Goal: Complete application form: Complete application form

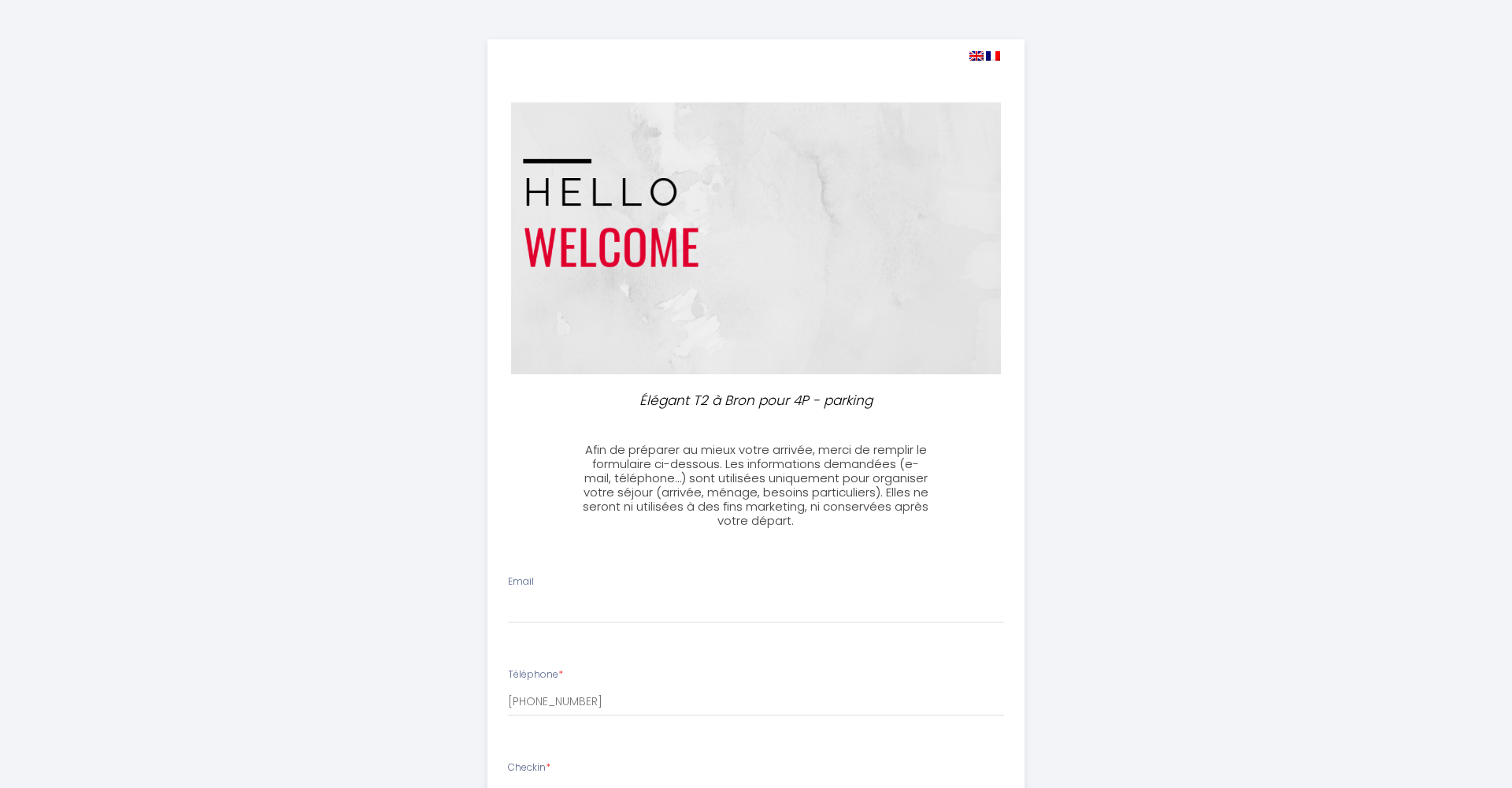
select select
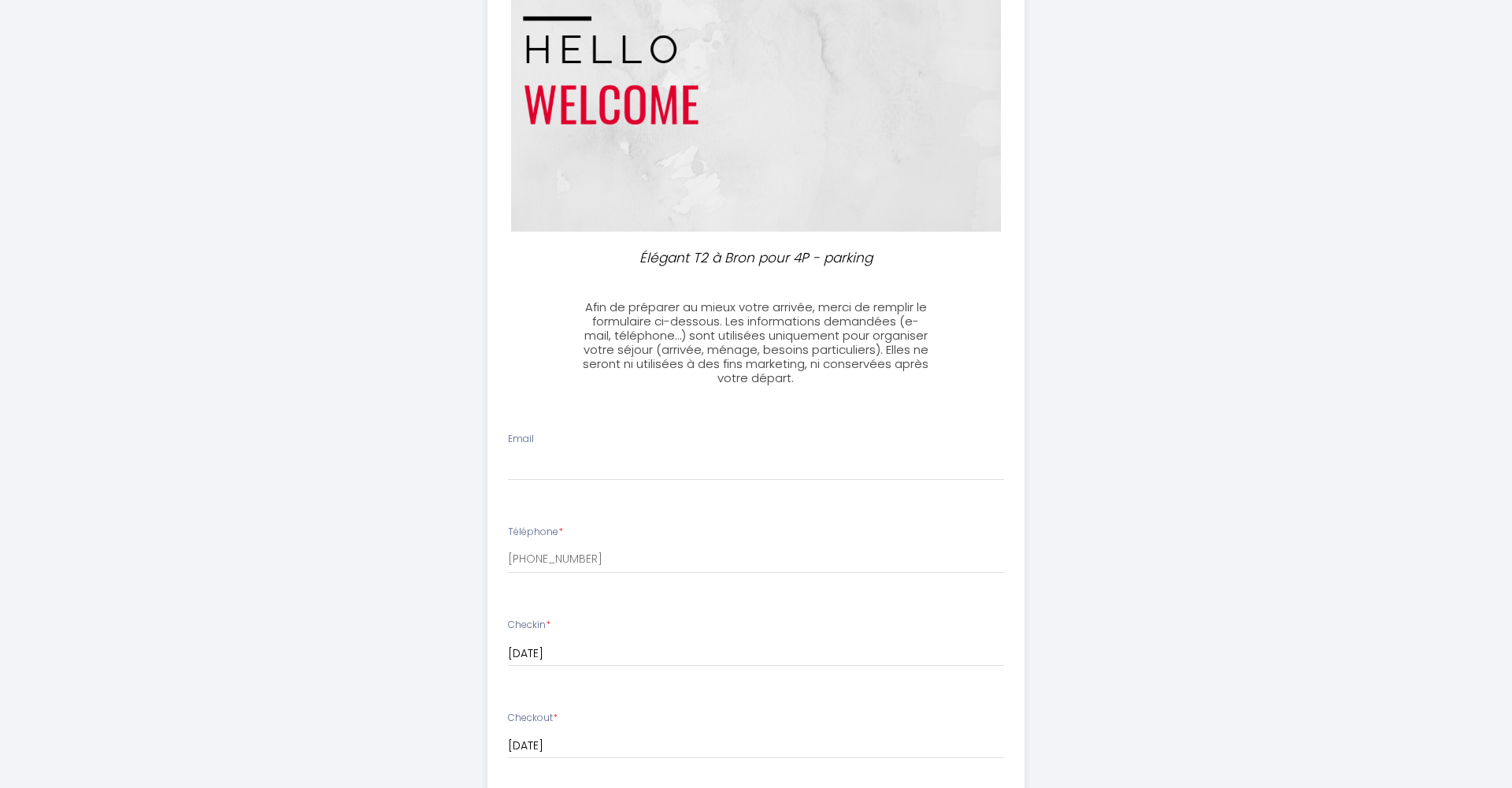
scroll to position [143, 0]
drag, startPoint x: 650, startPoint y: 330, endPoint x: 770, endPoint y: 391, distance: 134.6
click at [769, 392] on div "Élégant T2 à Bron pour 4P - parking Afin de préparer au mieux votre arrivée, me…" at bounding box center [757, 604] width 538 height 1416
drag, startPoint x: 770, startPoint y: 391, endPoint x: 757, endPoint y: 412, distance: 24.7
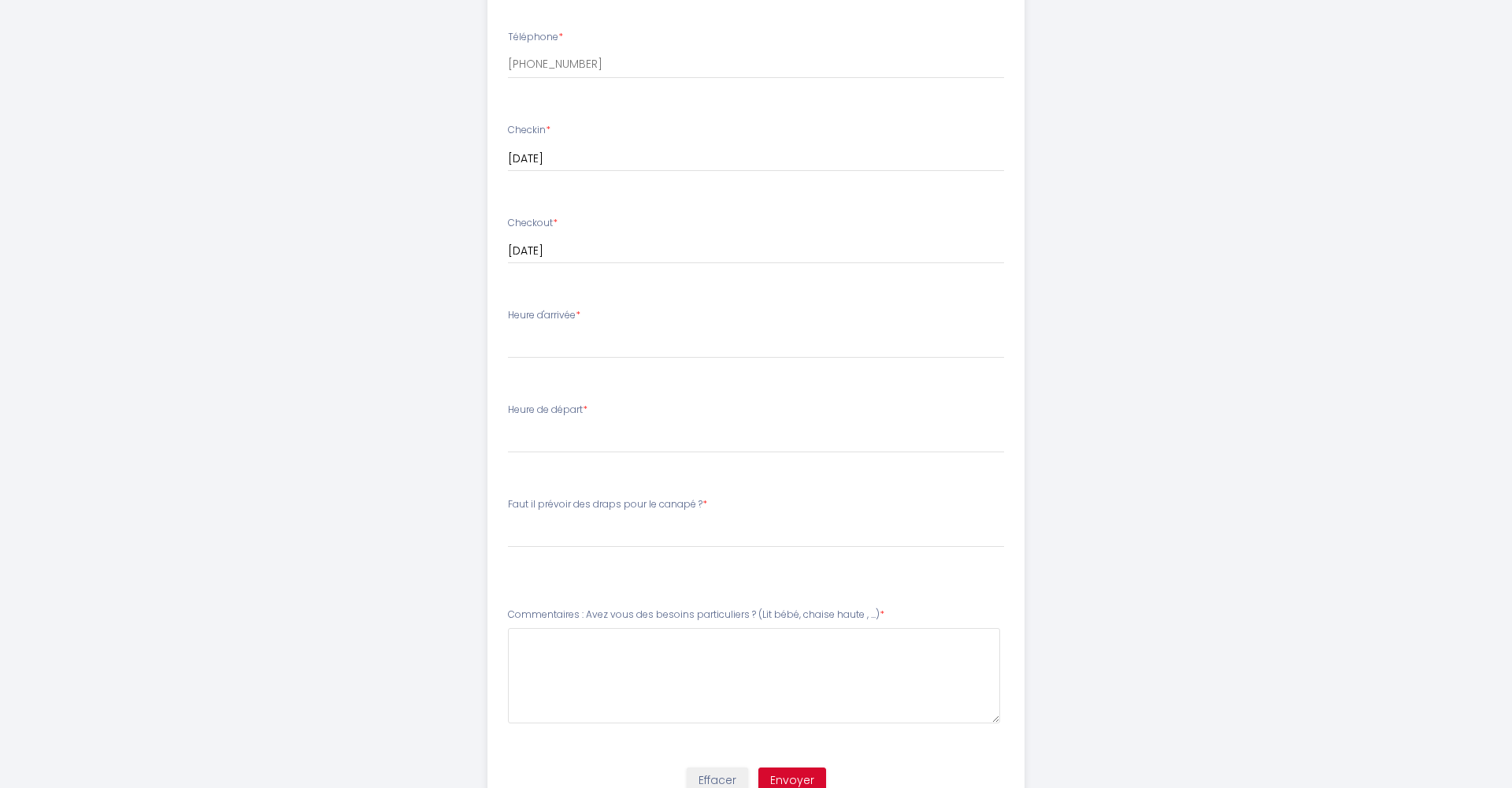
scroll to position [639, 0]
drag, startPoint x: 575, startPoint y: 510, endPoint x: 667, endPoint y: 518, distance: 92.3
click at [665, 518] on div "Faut il prévoir des draps pour le canapé ? * Por favor, elija ¿Es no hay que pr…" at bounding box center [756, 520] width 497 height 51
click at [617, 492] on label "Faut il prévoir des draps pour le canapé ? *" at bounding box center [608, 499] width 199 height 15
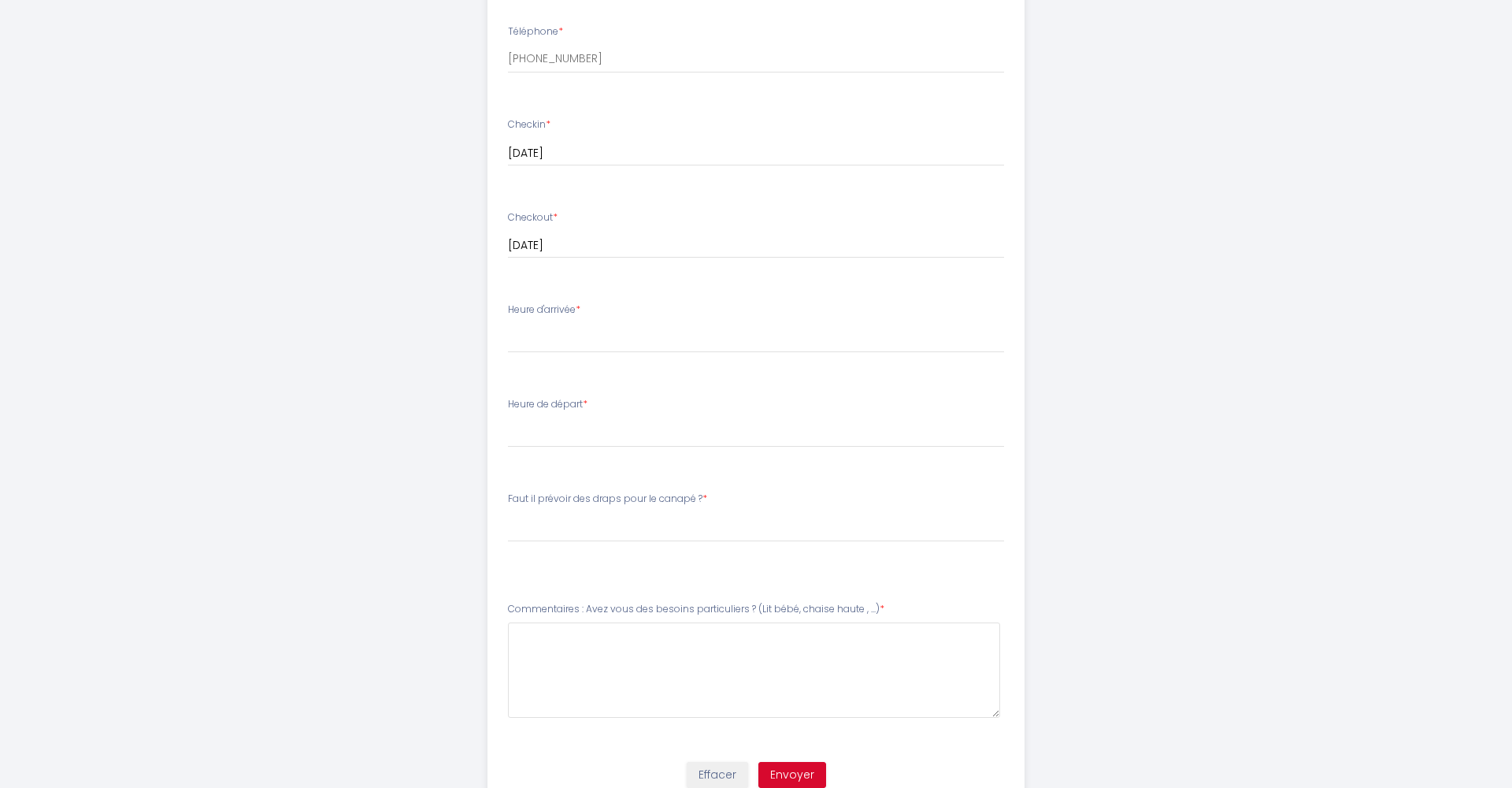
drag, startPoint x: 513, startPoint y: 495, endPoint x: 577, endPoint y: 512, distance: 66.2
click at [577, 512] on div "Faut il prévoir des draps pour le canapé ? * Por favor, elija ¿Es no hay que pr…" at bounding box center [756, 517] width 497 height 51
click at [577, 498] on label "Faut il prévoir des draps pour le canapé ? *" at bounding box center [608, 499] width 199 height 15
select select "Sí, por favor traiga sábanas para el sofá"
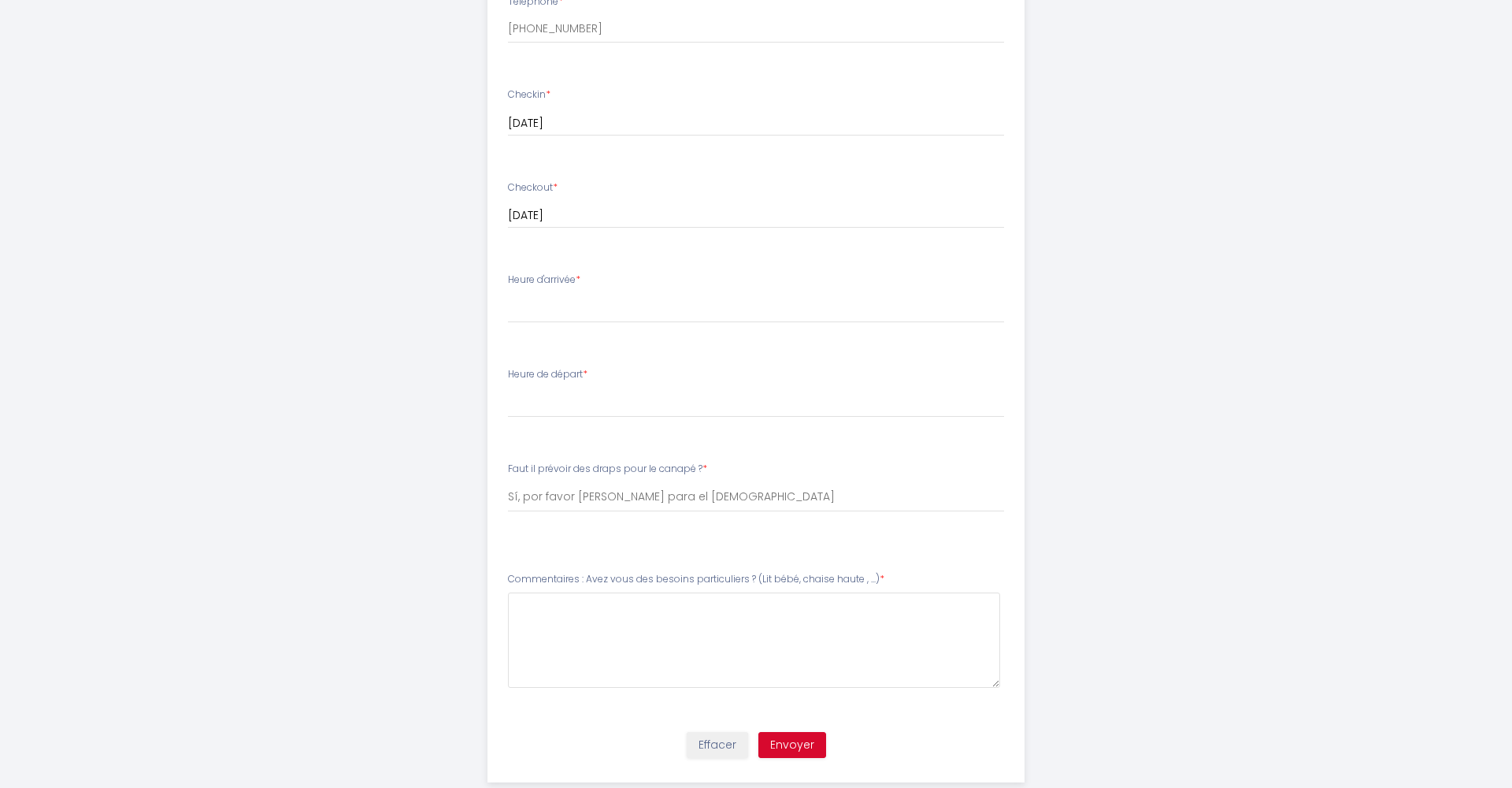
scroll to position [675, 0]
type input "telemedcare@yahoo.com"
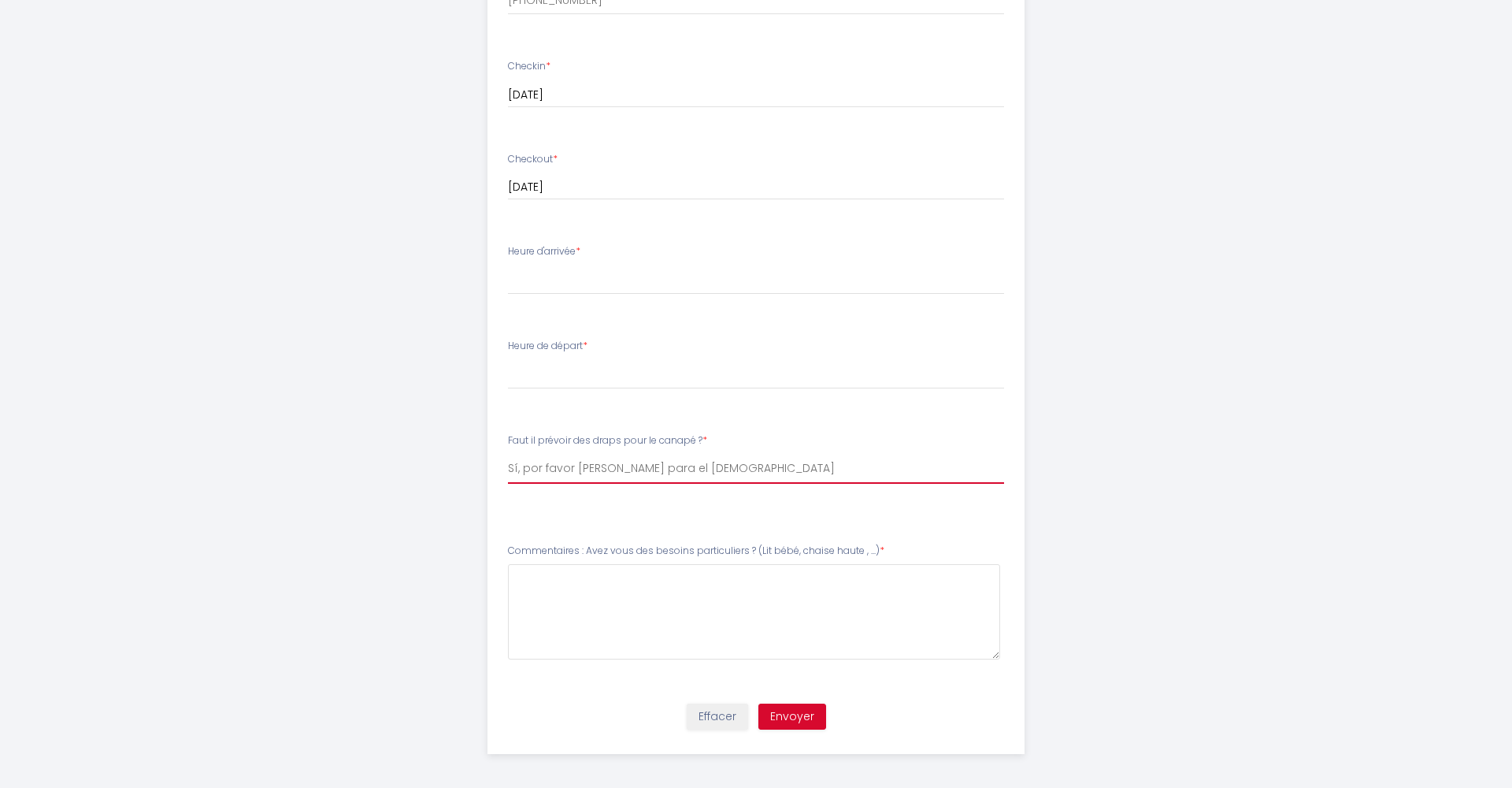
scroll to position [701, 0]
click at [523, 577] on \ at bounding box center [754, 612] width 493 height 95
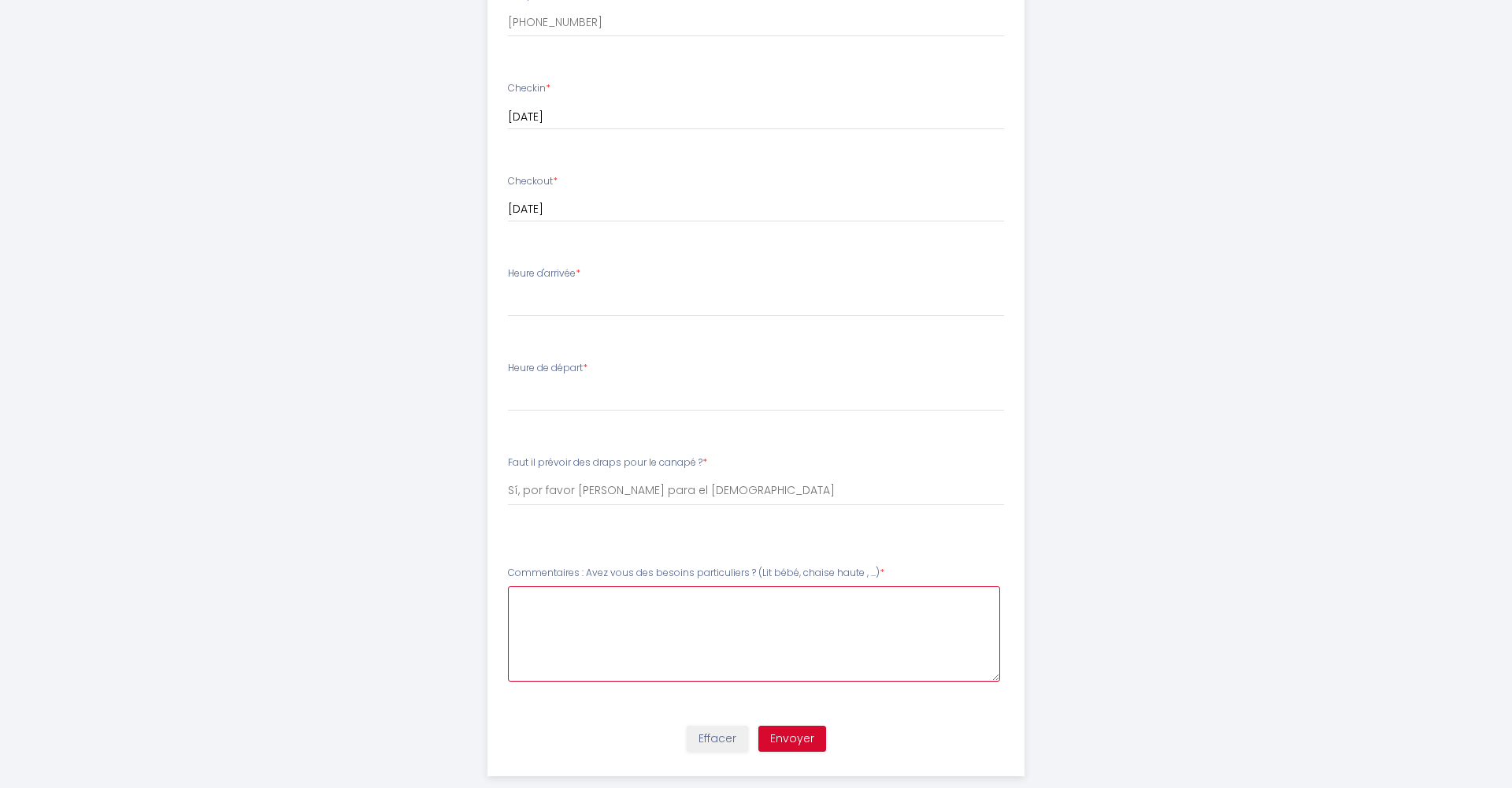
scroll to position [680, 0]
type \ "B"
drag, startPoint x: 519, startPoint y: 595, endPoint x: 831, endPoint y: 591, distance: 312.0
click at [831, 591] on \ "Nous arrivées entre 2:45 y 3:15 pm aproximadamente" at bounding box center [754, 636] width 493 height 95
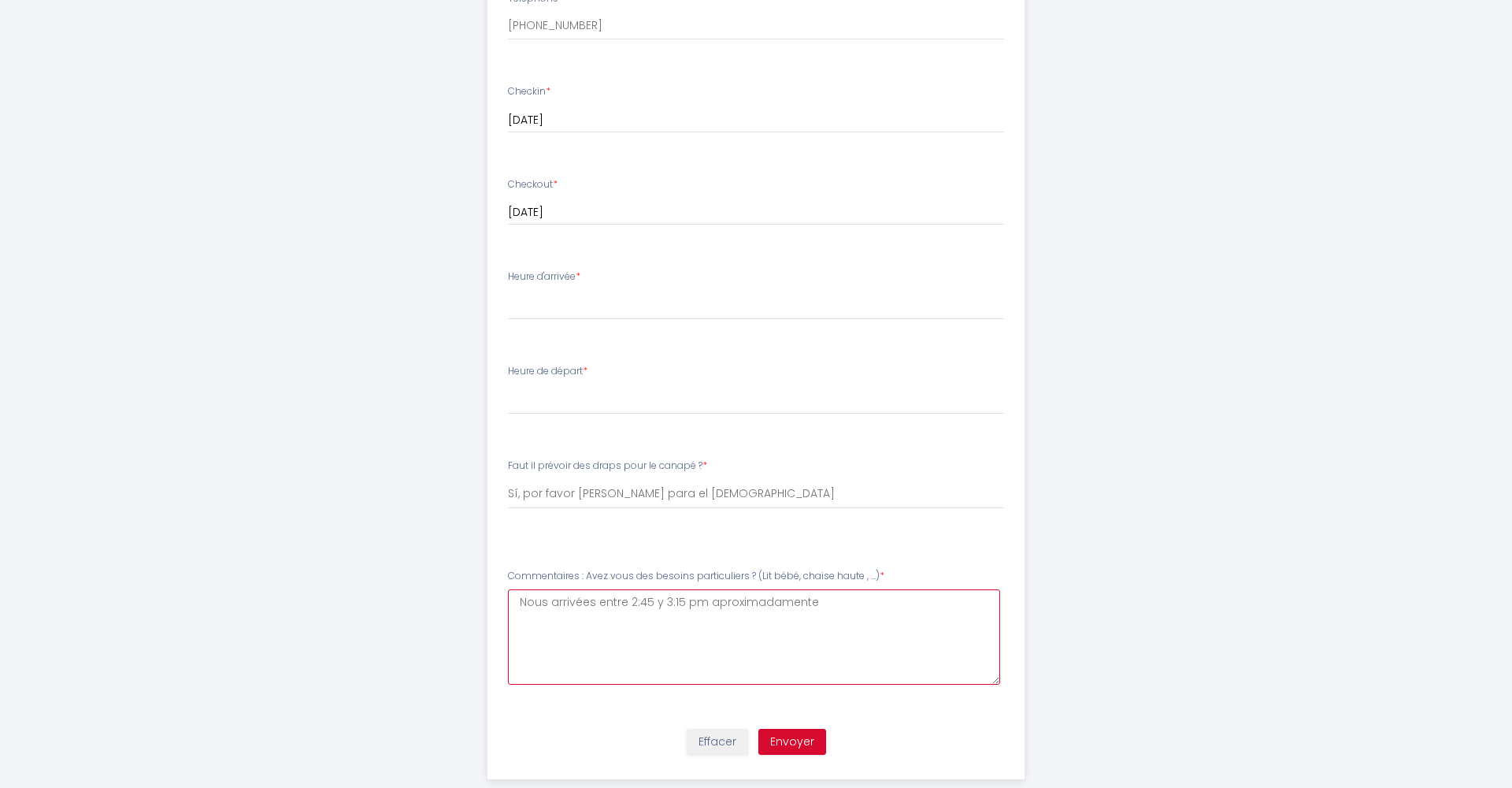
click at [817, 597] on \ "Nous arrivées entre 2:45 y 3:15 pm aproximadamente" at bounding box center [754, 636] width 493 height 95
click at [649, 595] on \ "Nous arrivées entre 2:45 y 3:15 pm aproximadamente" at bounding box center [754, 636] width 493 height 95
drag, startPoint x: 677, startPoint y: 599, endPoint x: 696, endPoint y: 599, distance: 19.0
click at [678, 599] on \ "Nous arrivées 2:45 y 3:15 pm aproximadamente" at bounding box center [754, 636] width 493 height 95
drag, startPoint x: 781, startPoint y: 596, endPoint x: 674, endPoint y: 595, distance: 107.0
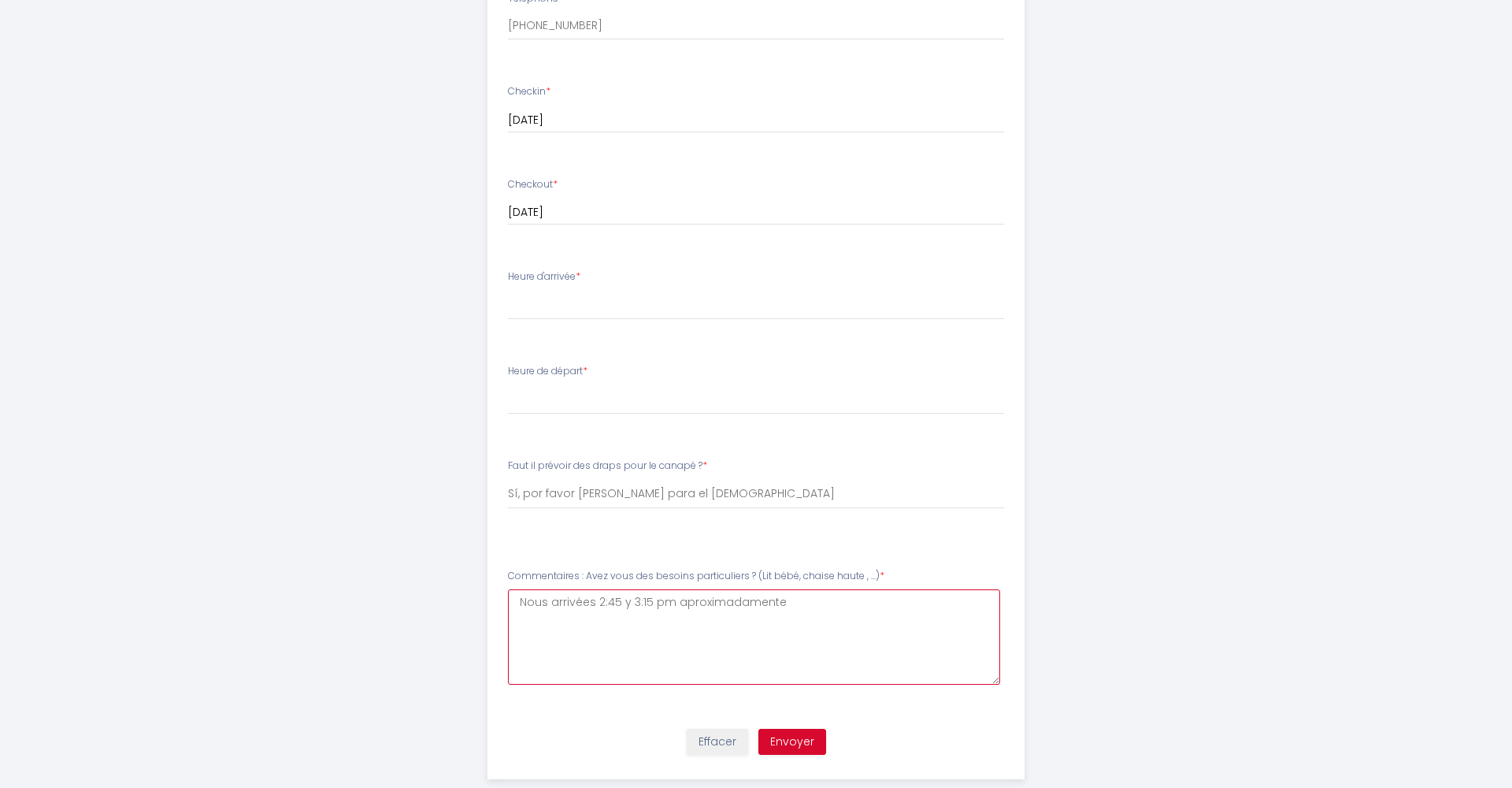
click at [674, 595] on \ "Nous arrivées 2:45 y 3:15 pm aproximadamente" at bounding box center [754, 636] width 493 height 95
click at [552, 599] on \ "Nous arrivées 2:45 y 3:15 pm" at bounding box center [754, 636] width 493 height 95
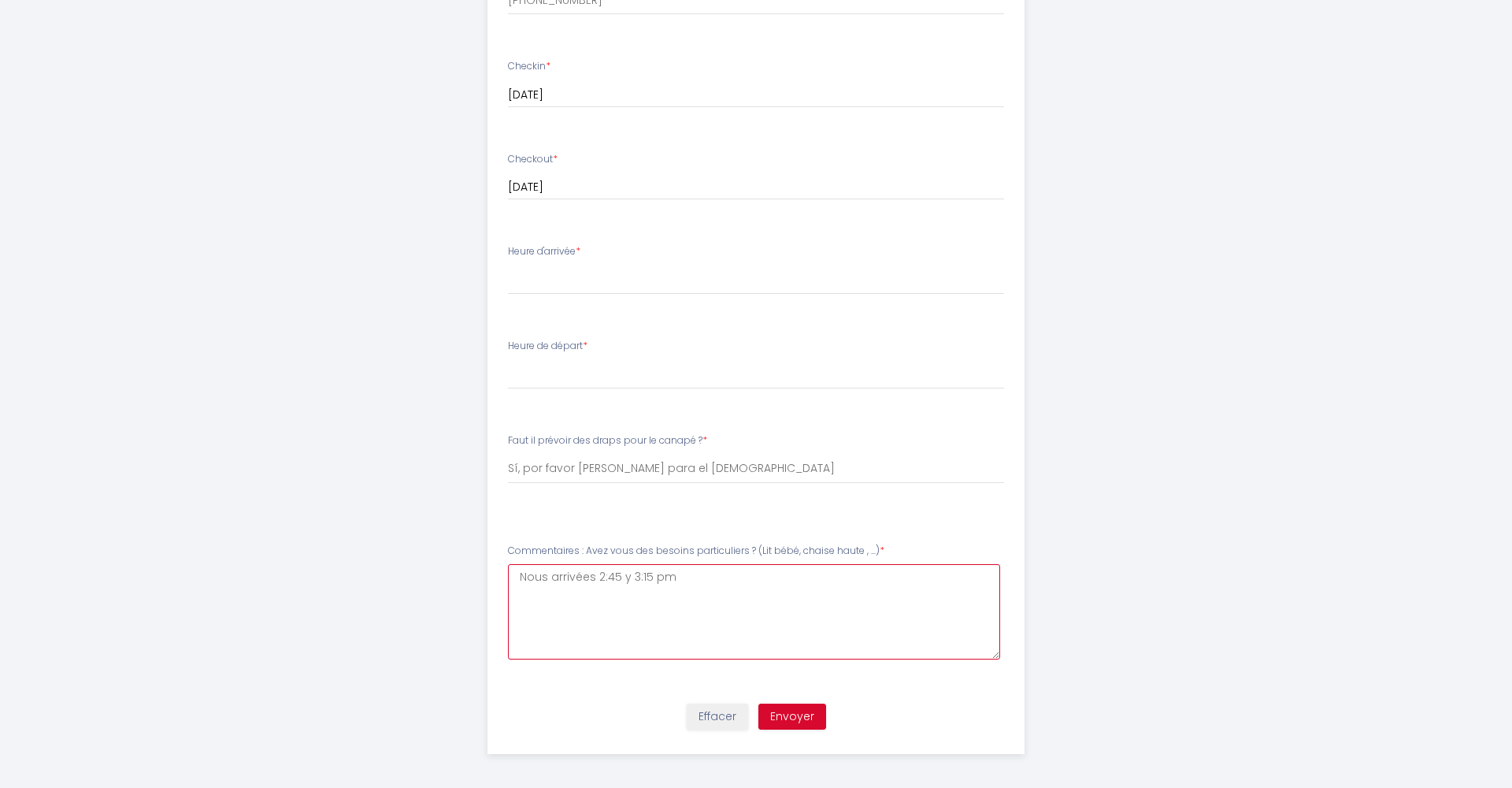
scroll to position [701, 0]
drag, startPoint x: 679, startPoint y: 570, endPoint x: 636, endPoint y: 564, distance: 43.4
click at [636, 564] on \ "Nous arrivées 2:45 y 3:15 pm" at bounding box center [754, 612] width 493 height 95
click at [674, 578] on \ "Nous arrivées 2:45 y 3:15 pm" at bounding box center [754, 612] width 493 height 95
drag, startPoint x: 676, startPoint y: 577, endPoint x: 518, endPoint y: 573, distance: 158.1
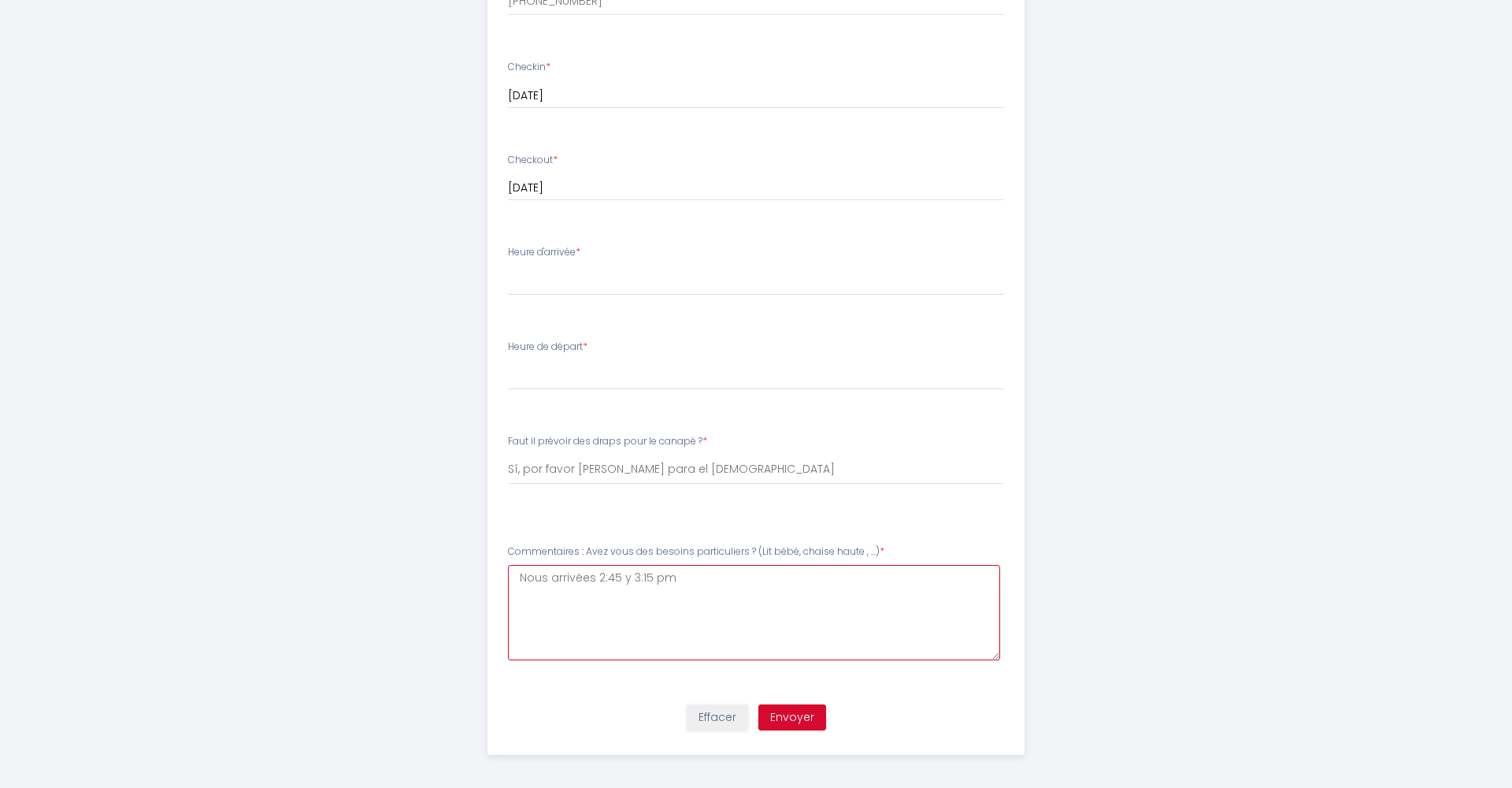
click at [518, 573] on \ "Nous arrivées 2:45 y 3:15 pm" at bounding box center [754, 612] width 493 height 95
type \ "T"
drag, startPoint x: 620, startPoint y: 580, endPoint x: 502, endPoint y: 577, distance: 118.0
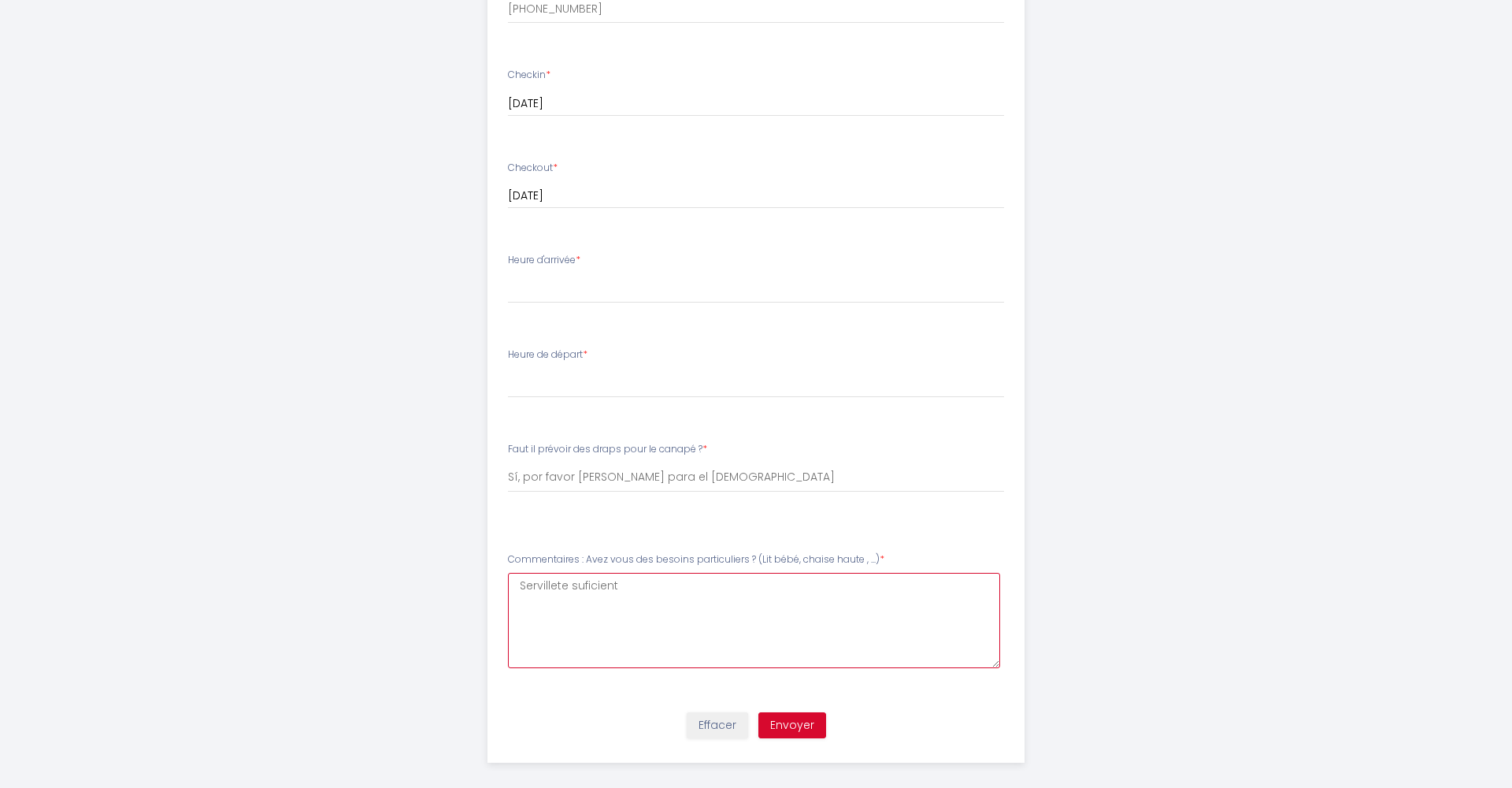
click at [502, 577] on li "Commentaires : Avez vous des besoins particuliers ? (Lit bébé, chaise haute , .…" at bounding box center [757, 618] width 537 height 150
paste \ "Veuillez prévoir suffisamment de serviettes pour les trois adultes qui séjourne…"
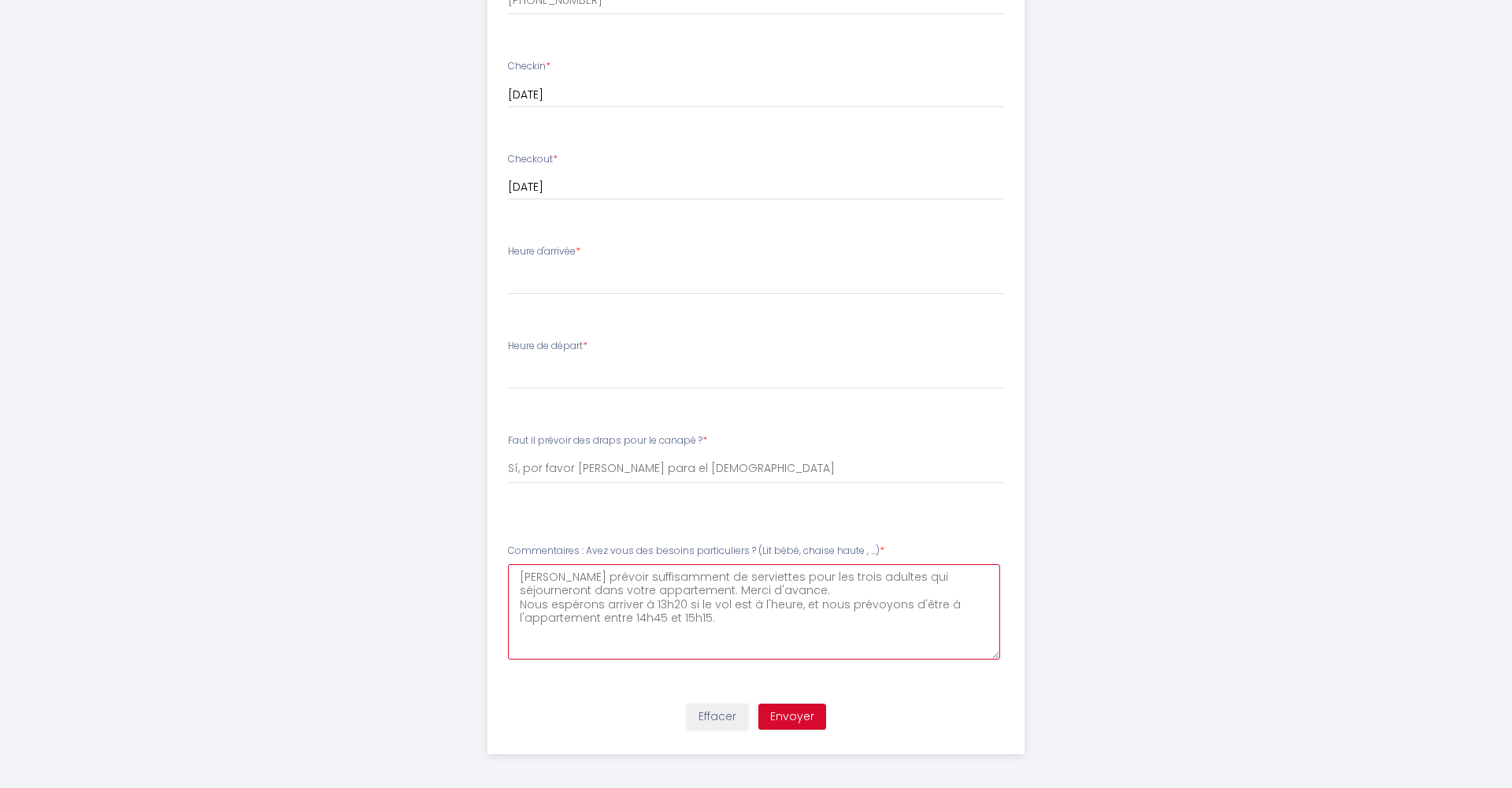
scroll to position [701, 0]
click at [661, 610] on \ "Veuillez prévoir suffisamment de serviettes pour les trois adultes qui séjourne…" at bounding box center [754, 612] width 493 height 95
type \ "Veuillez prévoir suffisamment de serviettes pour les trois adultes qui séjourne…"
drag, startPoint x: 788, startPoint y: 711, endPoint x: 747, endPoint y: 481, distance: 233.6
click at [755, 511] on form "Email telemedcare@yahoo.com Téléphone * +573103097196 Checkin * 19 Tue August 2…" at bounding box center [757, 290] width 537 height 927
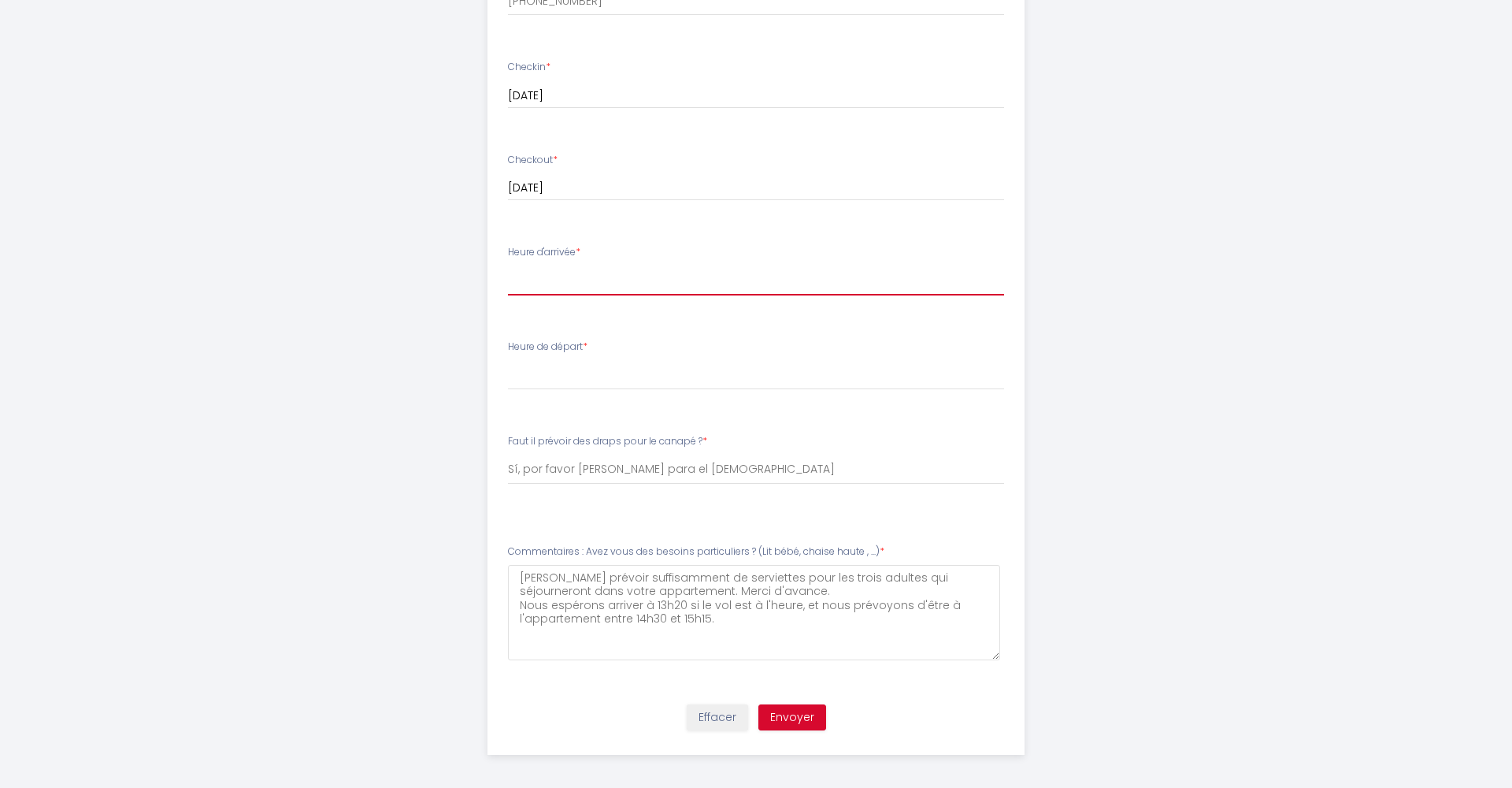
select select "15:00"
select select "11:00"
select select "Sí, por favor traiga sábanas para el sofá"
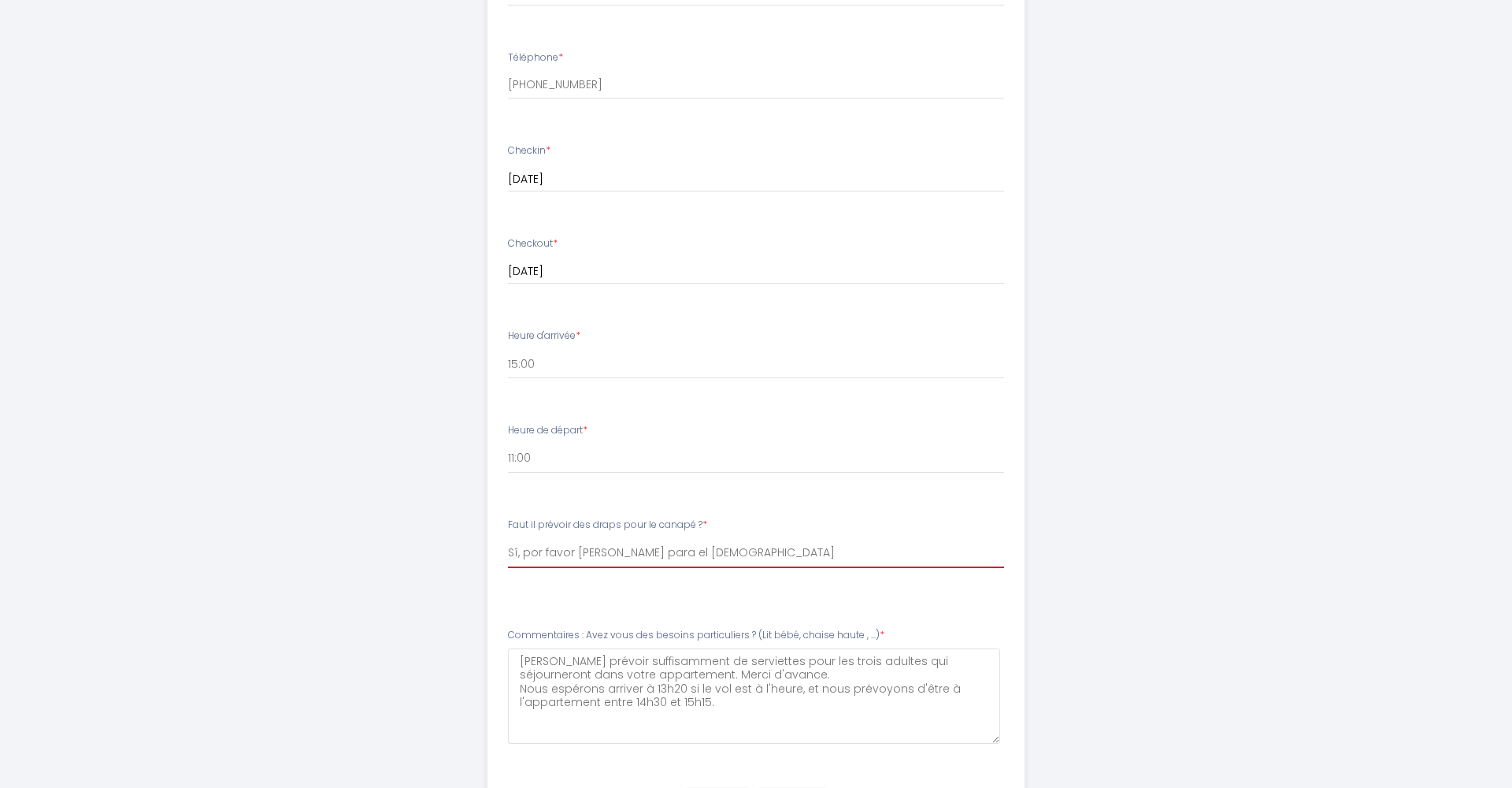
scroll to position [603, 0]
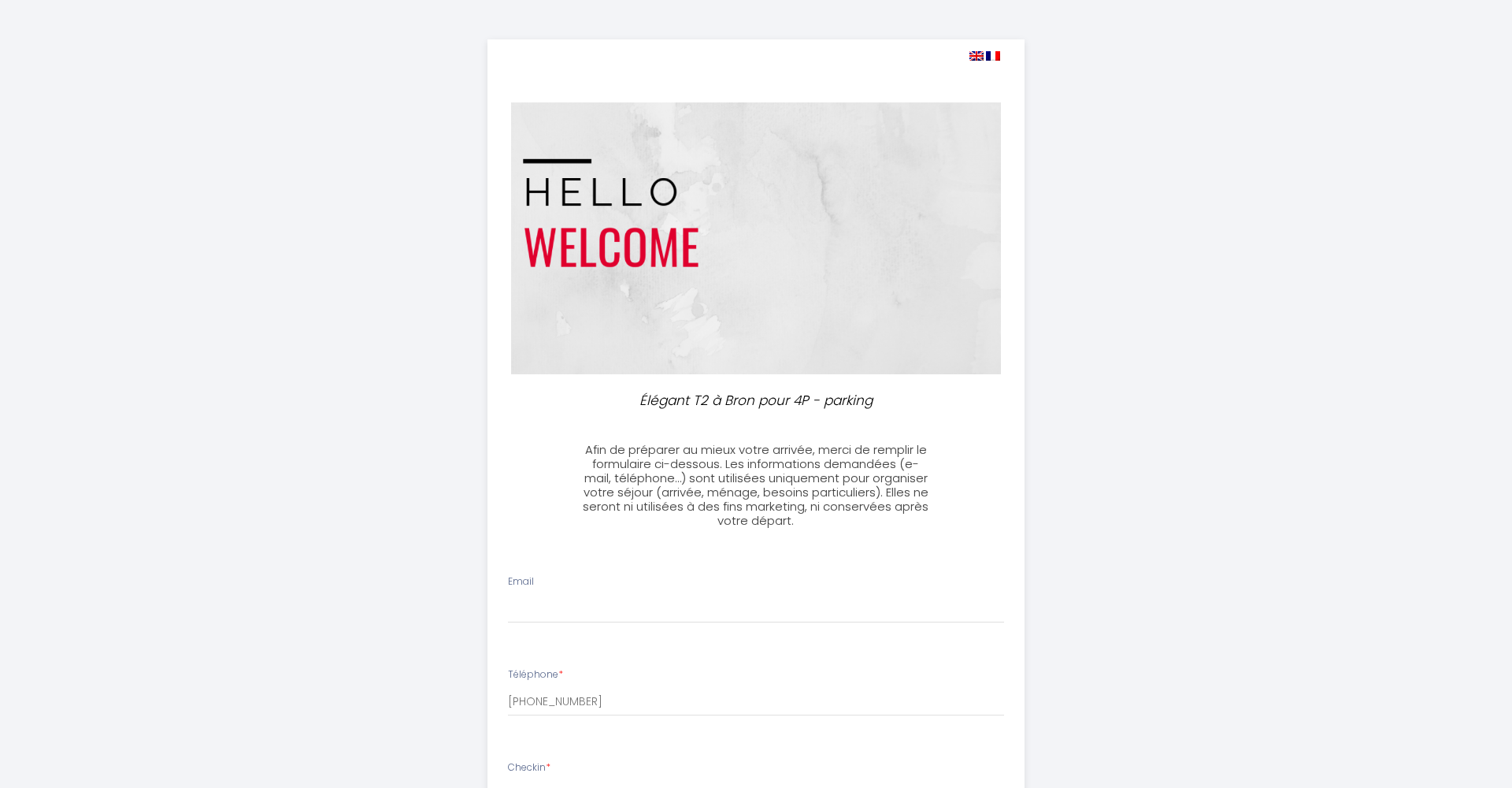
select select
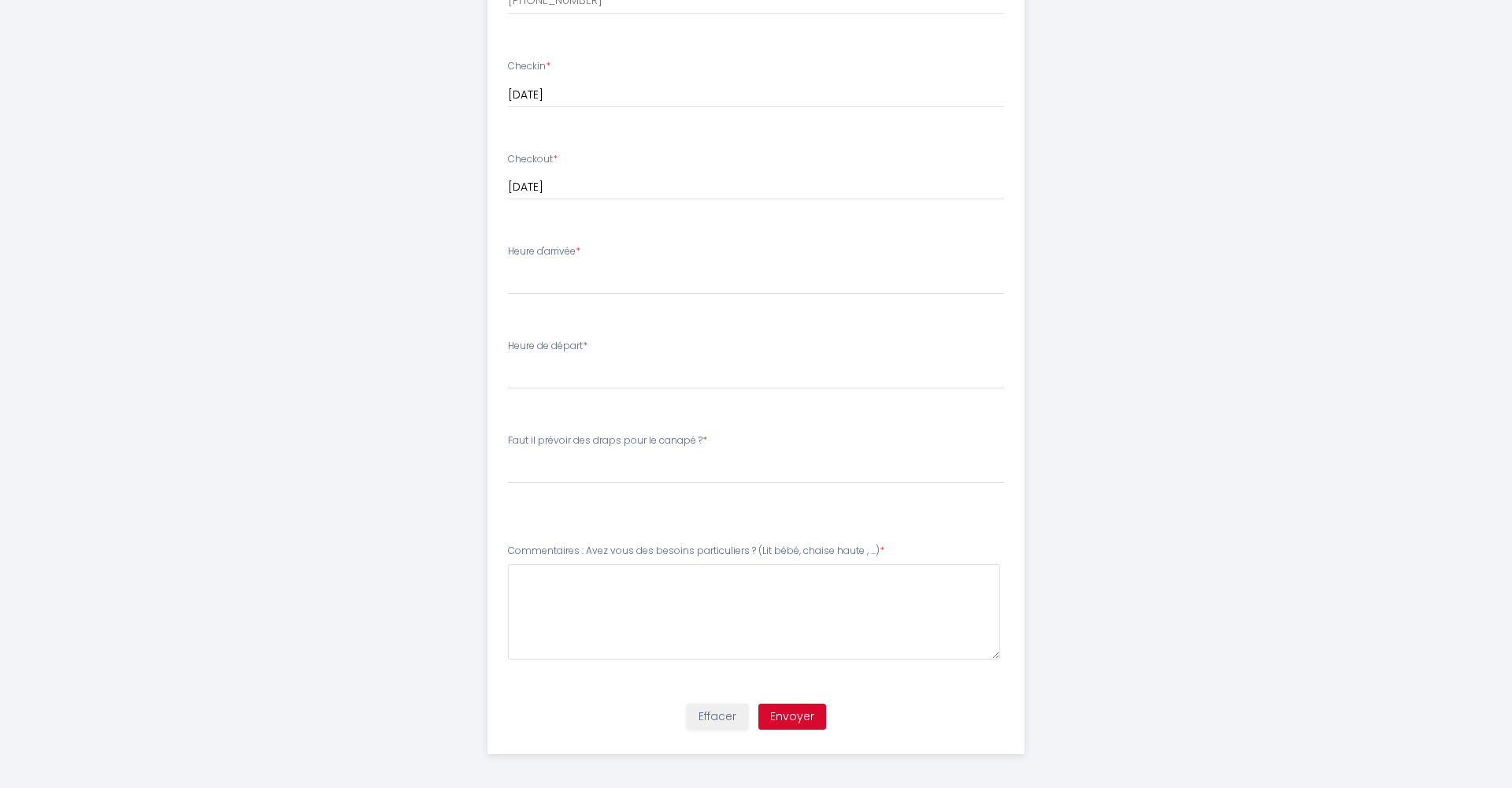
scroll to position [701, 0]
click at [550, 575] on \ at bounding box center [754, 612] width 493 height 95
paste \ "[PERSON_NAME] prévoir suffisamment de serviettes pour les trois adultes qui séj…"
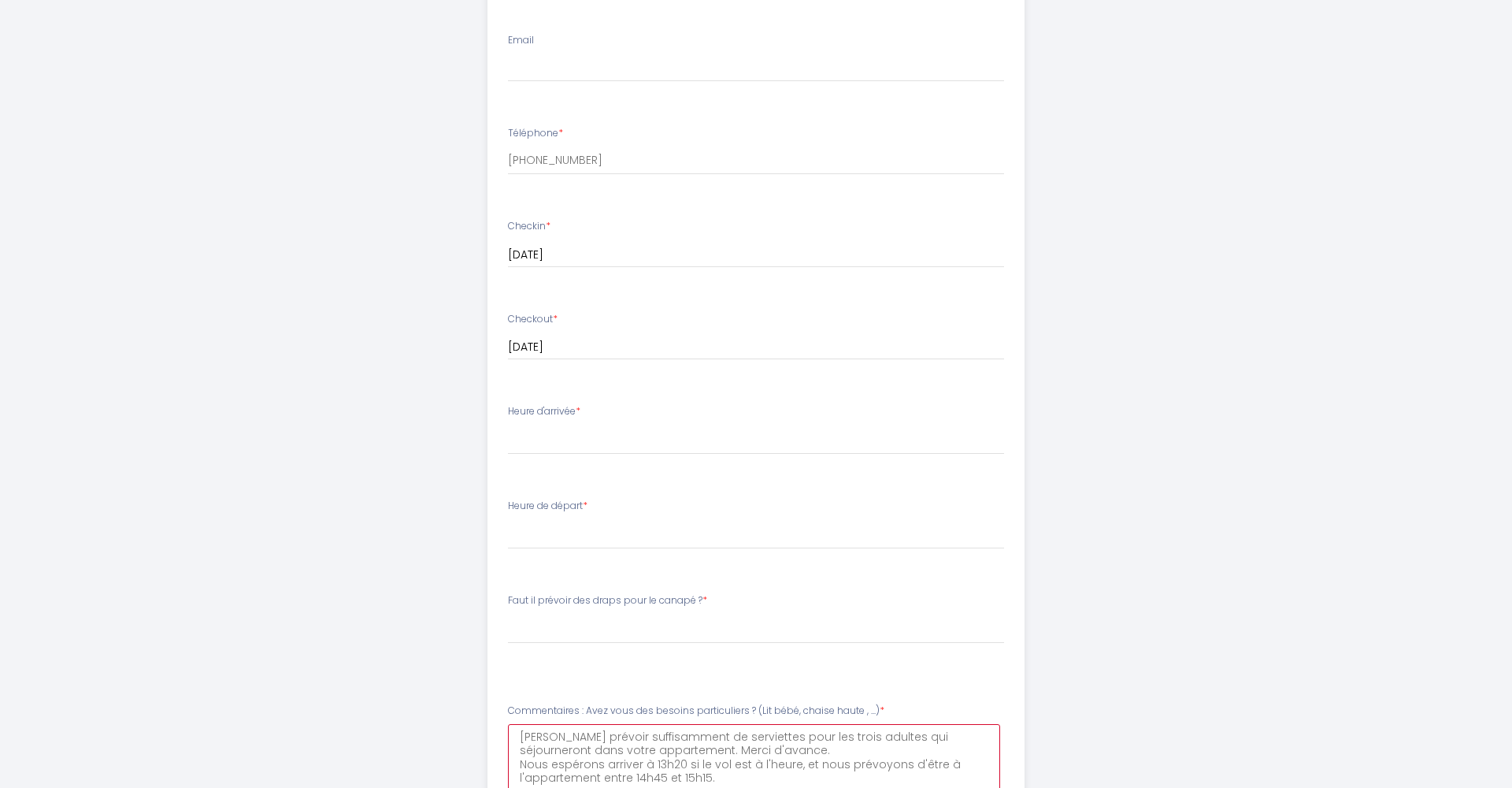
scroll to position [540, 0]
type \ "[PERSON_NAME] prévoir suffisamment de serviettes pour les trois adultes qui séj…"
select select "15:00"
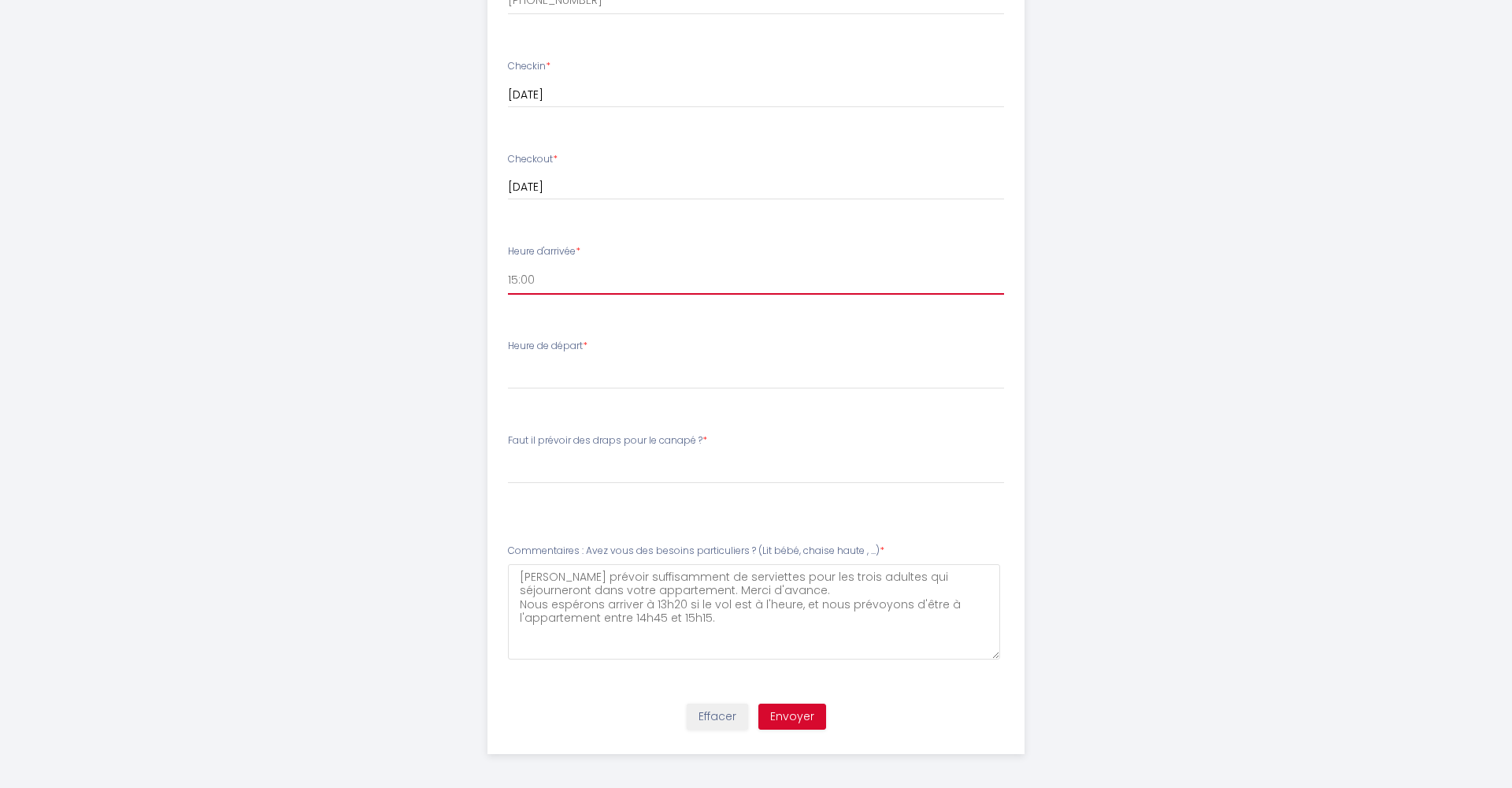
scroll to position [701, 0]
select select "11:00"
select select "Oui, merci de prévoir des draps pour le canapé"
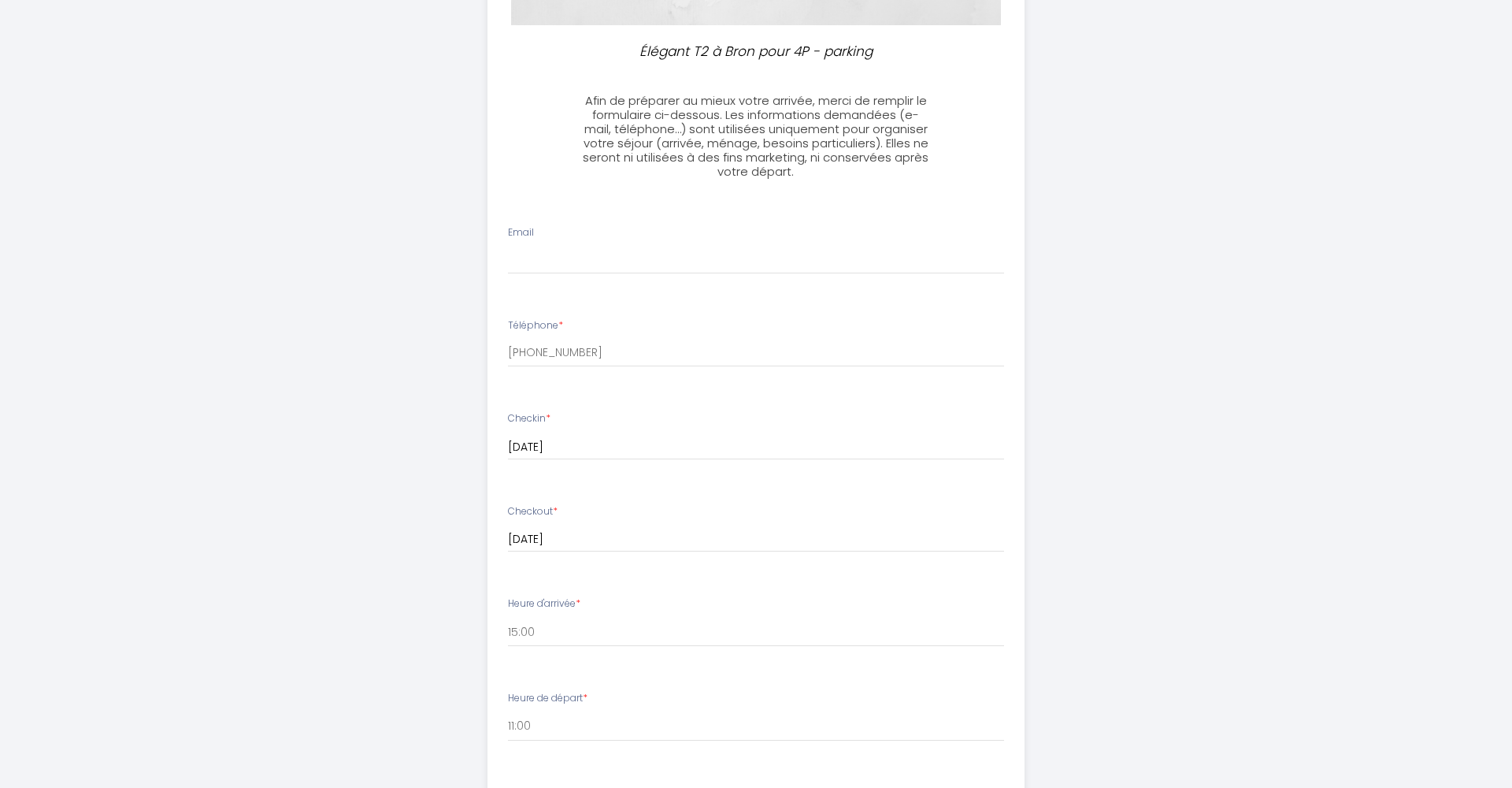
scroll to position [343, 0]
type input "t"
type input "i"
type input "telemedcare@yahoo.com isaakopec@yahoo.com"
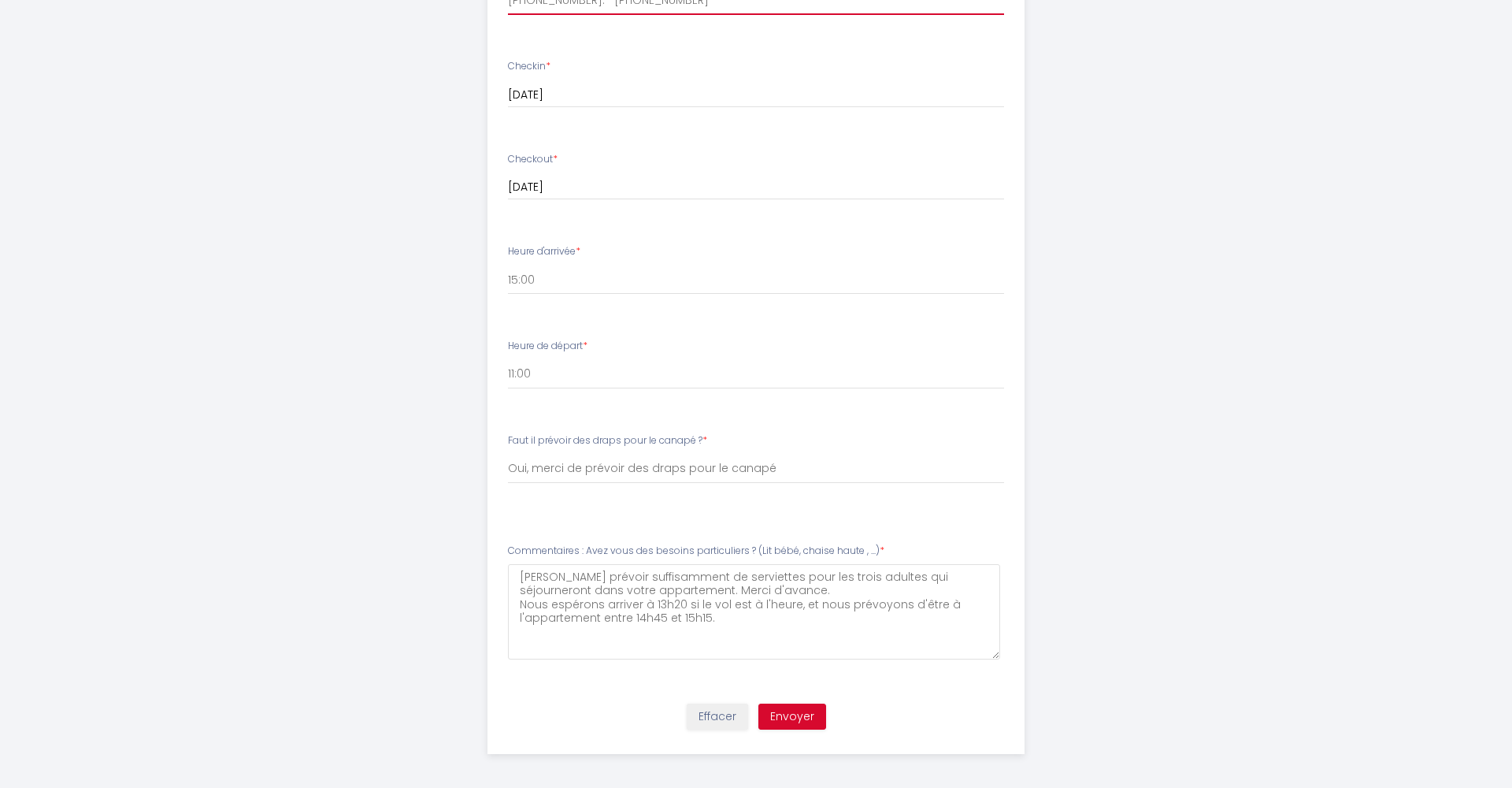
scroll to position [701, 0]
type input "+573103097196. +573002143336"
click at [802, 708] on button "Envoyer" at bounding box center [792, 717] width 68 height 27
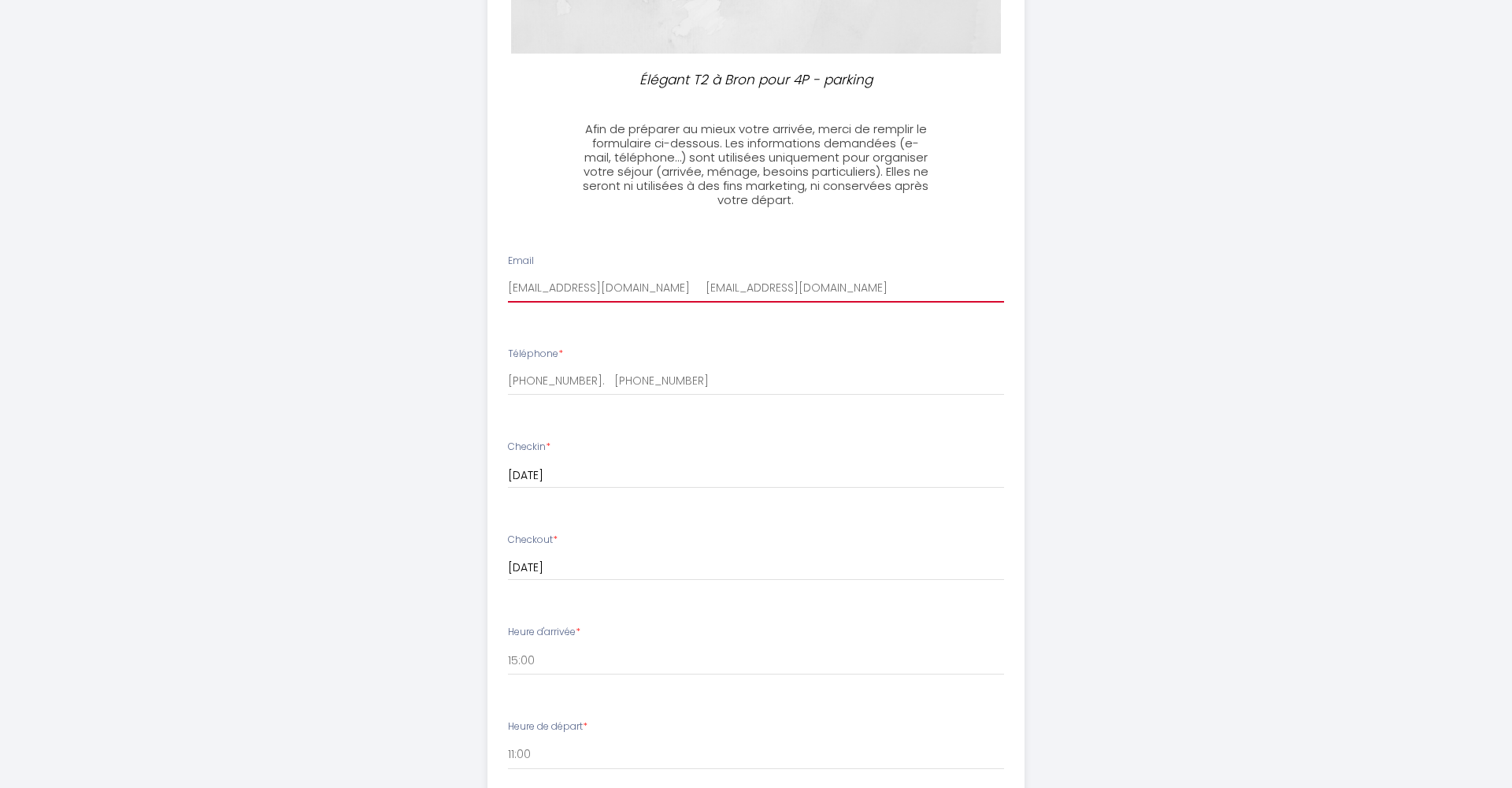
scroll to position [319, 0]
click at [811, 290] on input "telemedcare@yahoo.com isaakopec@yahoo.com" at bounding box center [756, 290] width 497 height 29
click at [657, 288] on input "telemedcare@yahoo.com isaakopec@yahoo.com" at bounding box center [756, 290] width 497 height 29
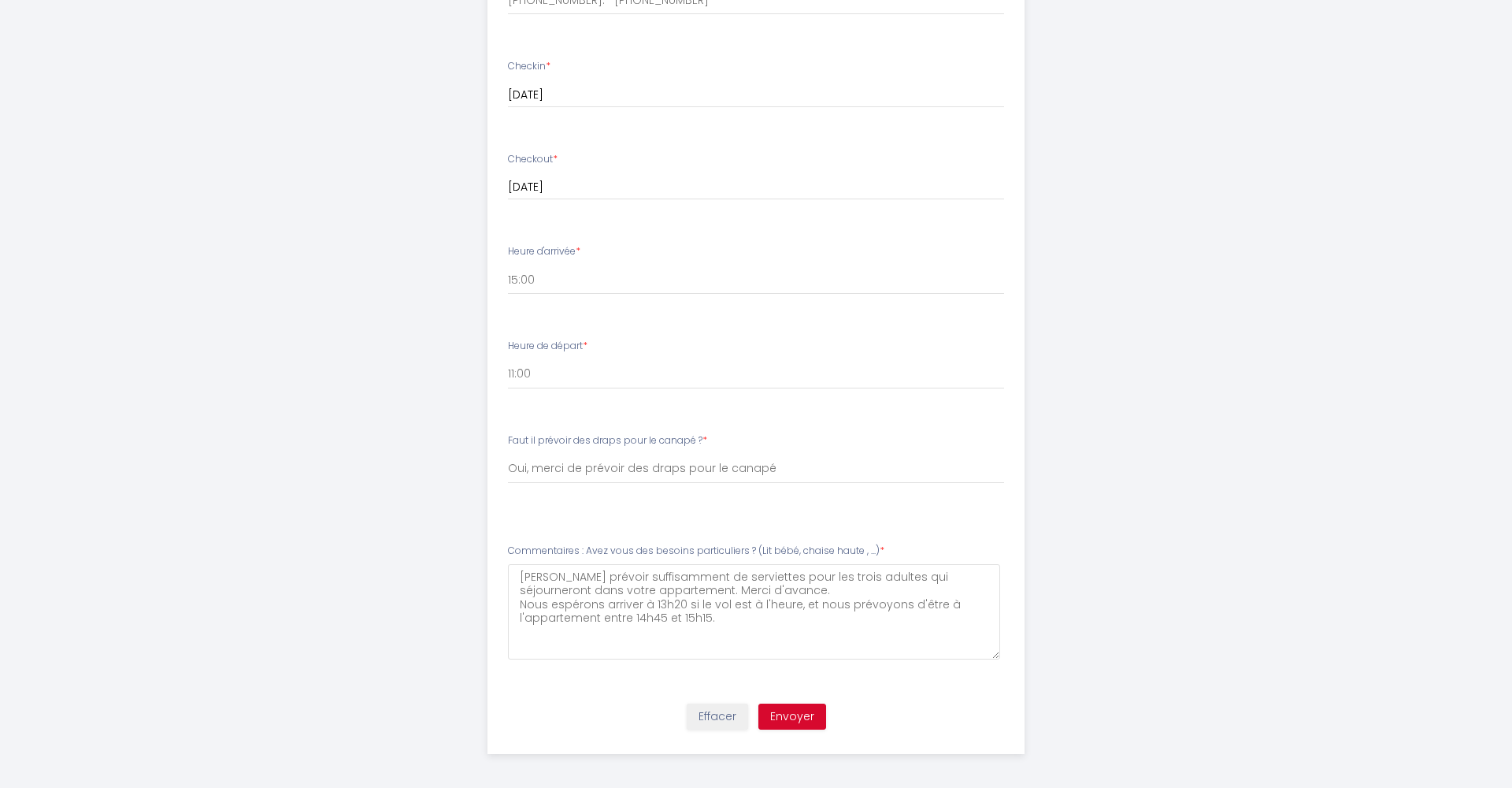
scroll to position [701, 0]
click at [794, 711] on button "Envoyer" at bounding box center [792, 717] width 68 height 27
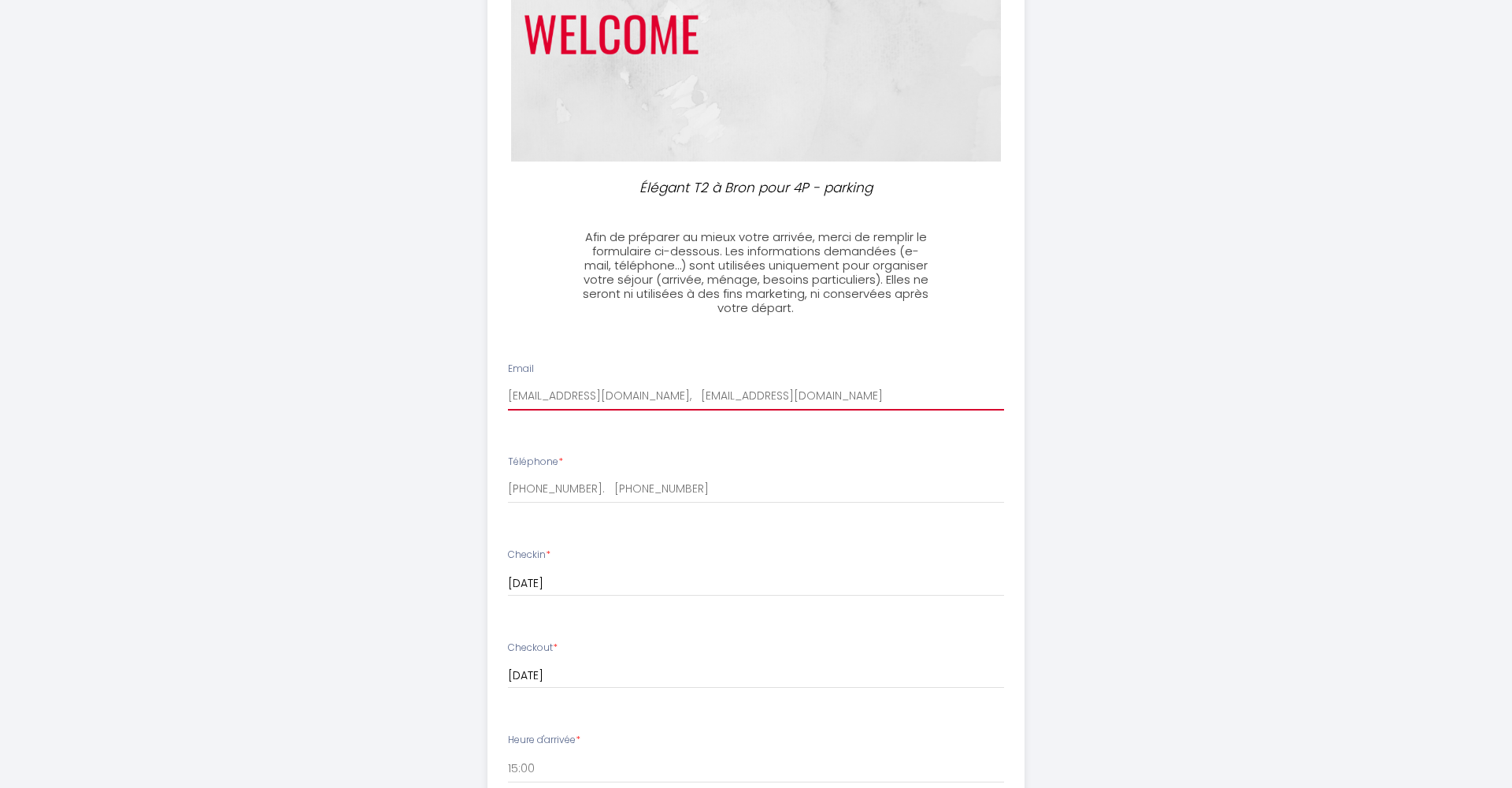
click at [788, 392] on input "telemedcare@yahoo.com, isaakopec@yahoo.com" at bounding box center [756, 396] width 497 height 29
drag, startPoint x: 794, startPoint y: 393, endPoint x: 650, endPoint y: 391, distance: 144.0
click at [650, 391] on input "telemedcare@yahoo.com, isaakopec@yahoo.com" at bounding box center [756, 396] width 497 height 29
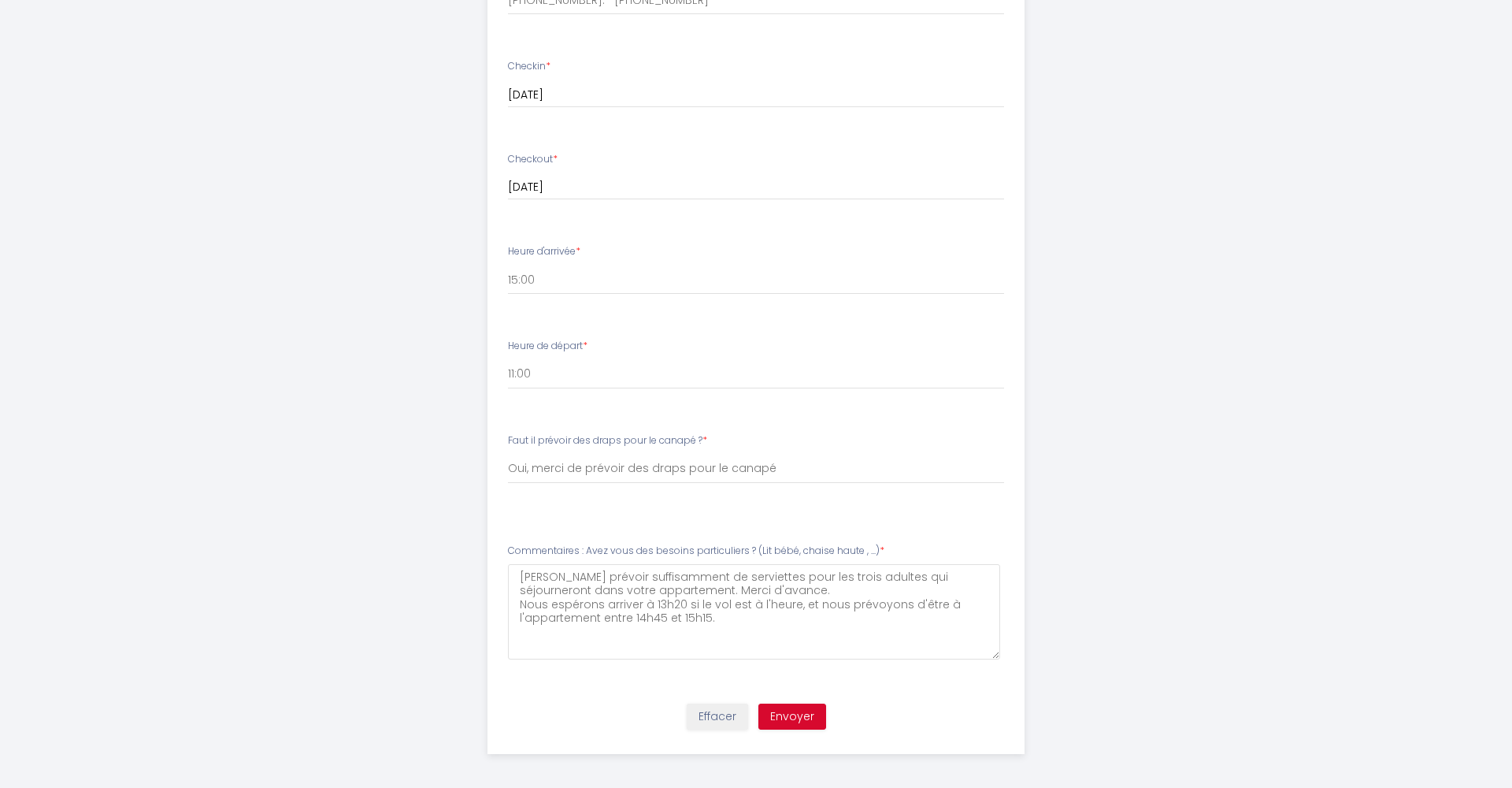
scroll to position [701, 0]
type input "telemedcare@yahoo.com"
click at [789, 711] on button "Envoyer" at bounding box center [792, 717] width 68 height 27
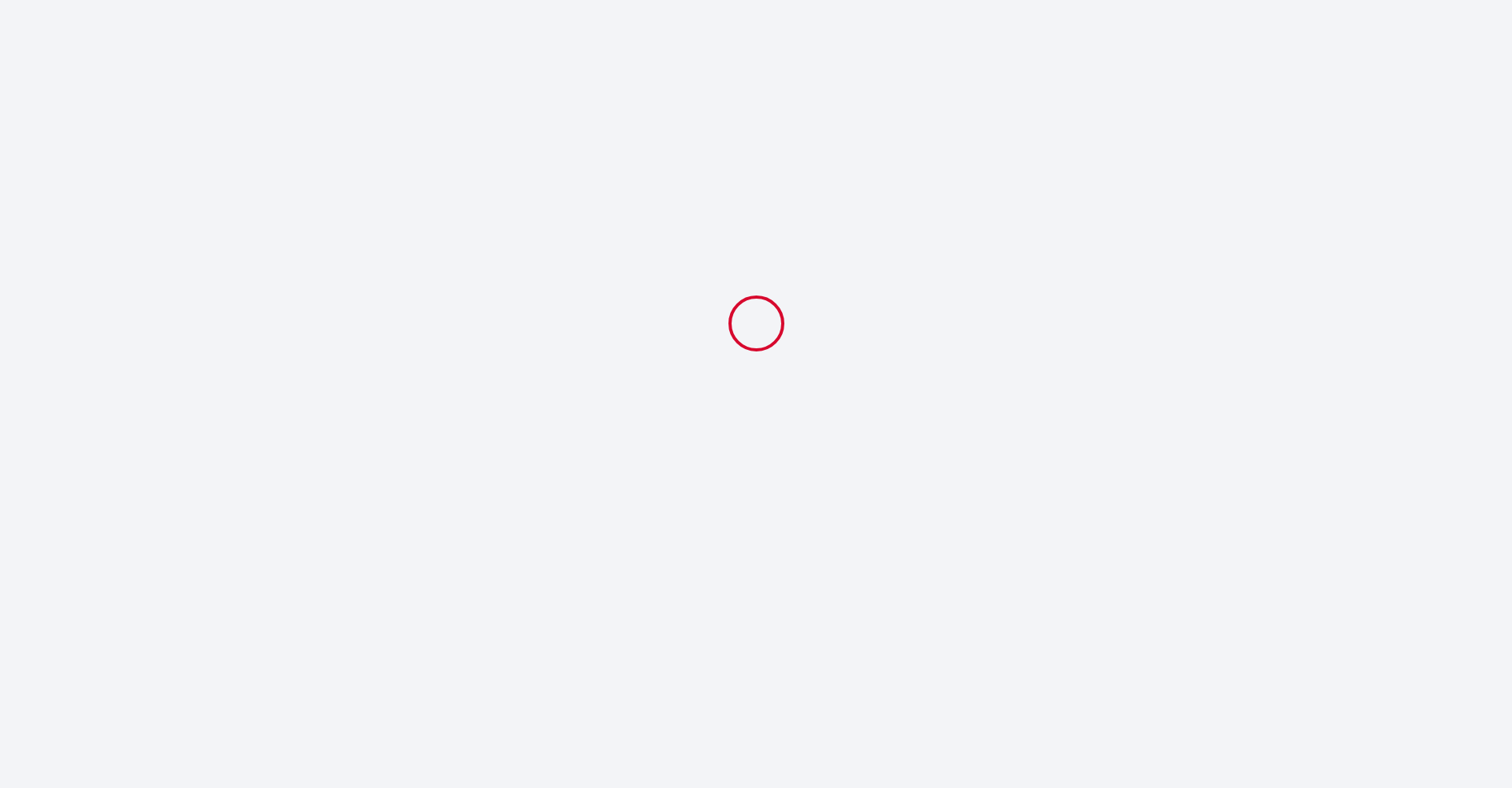
select select "11:00"
select select "Oui, merci de prévoir des draps pour le canapé"
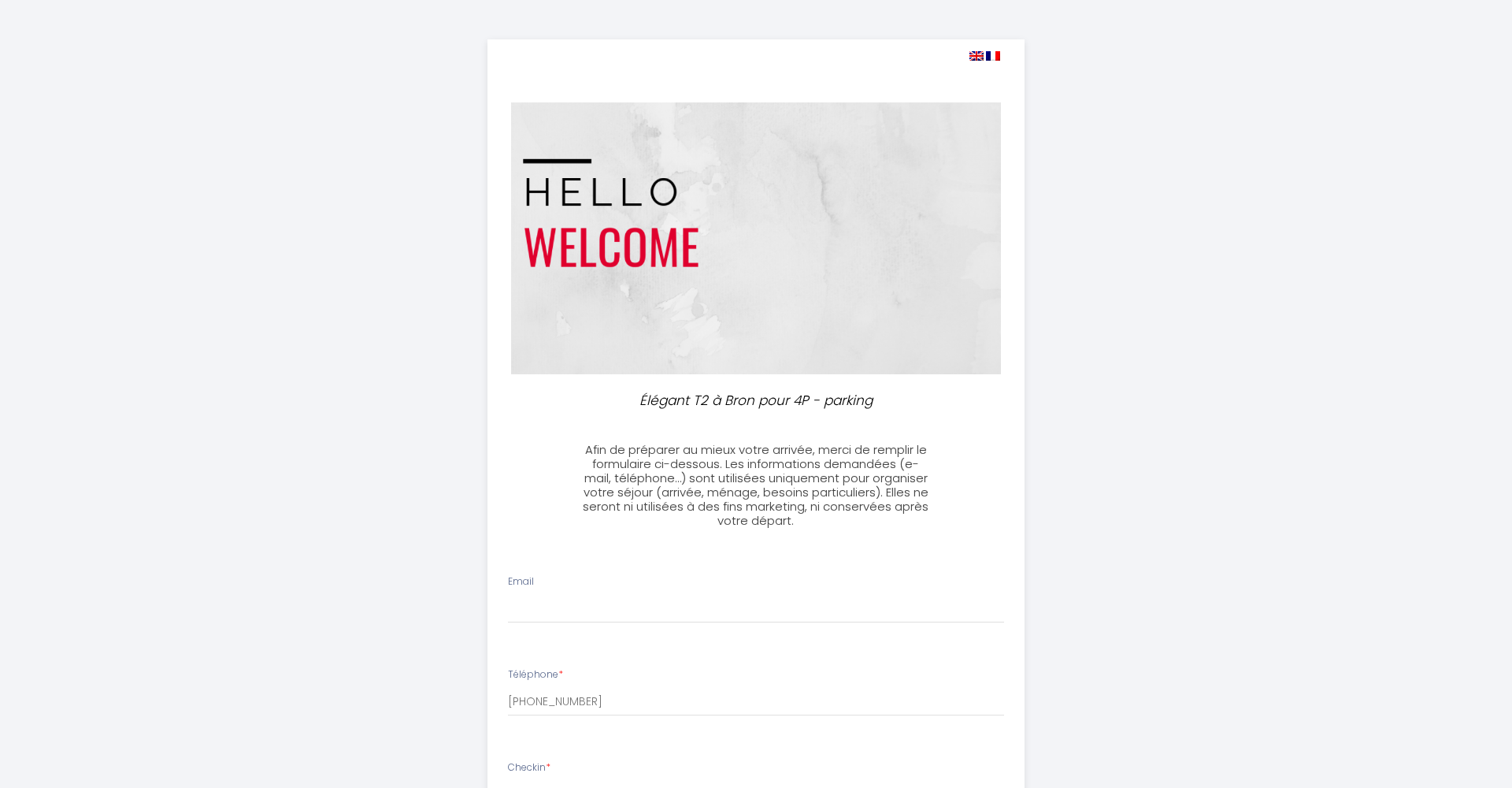
select select
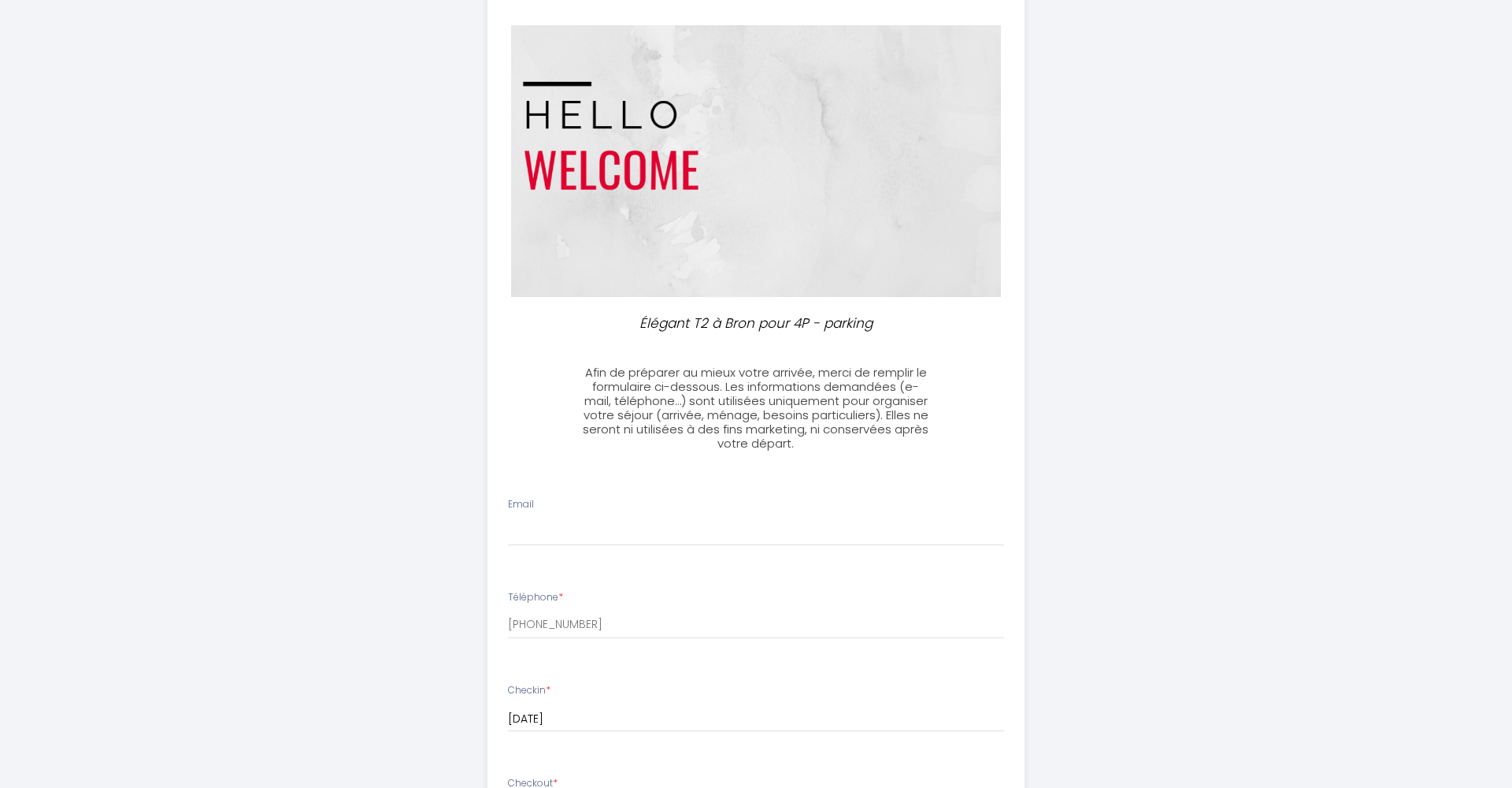
scroll to position [73, 0]
